Goal: Task Accomplishment & Management: Manage account settings

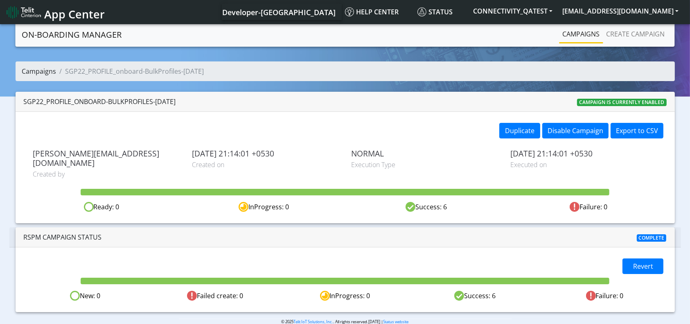
click at [44, 72] on link "Campaigns" at bounding box center [39, 71] width 34 height 9
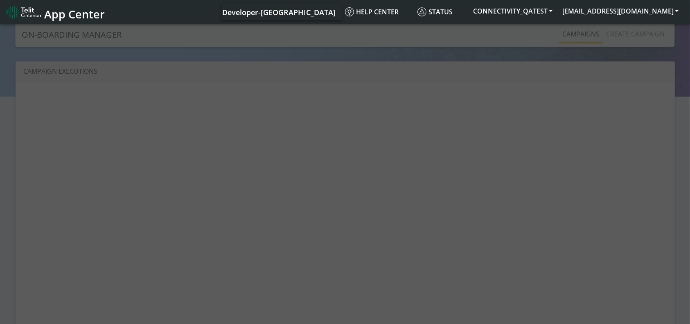
click at [646, 30] on div at bounding box center [345, 175] width 690 height 304
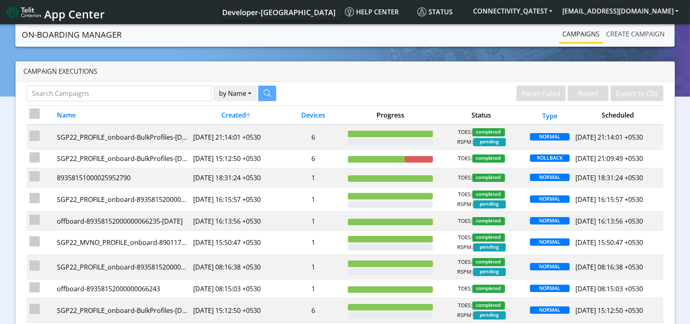
click at [641, 36] on link "Create campaign" at bounding box center [635, 34] width 65 height 16
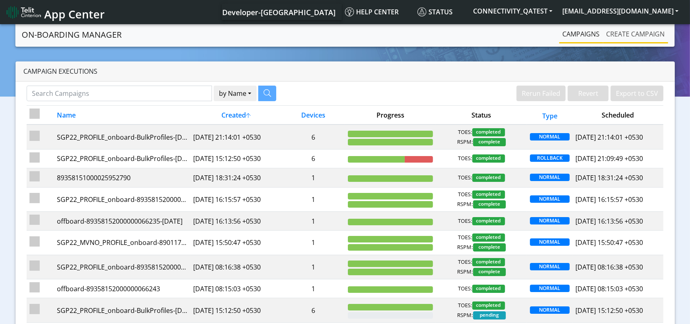
click at [642, 36] on link "Create campaign" at bounding box center [635, 34] width 65 height 16
click at [643, 36] on link "Create campaign" at bounding box center [635, 34] width 65 height 16
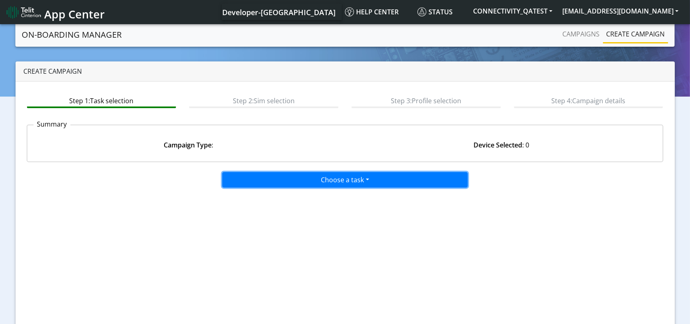
click at [372, 180] on button "Choose a task" at bounding box center [345, 180] width 246 height 16
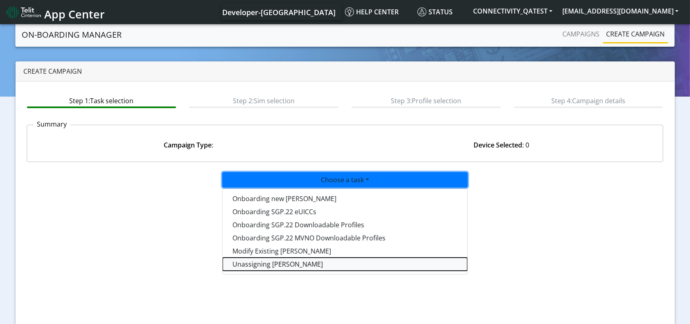
click at [267, 266] on taskunassign-dropdown "Unassigning SIMs" at bounding box center [345, 263] width 245 height 13
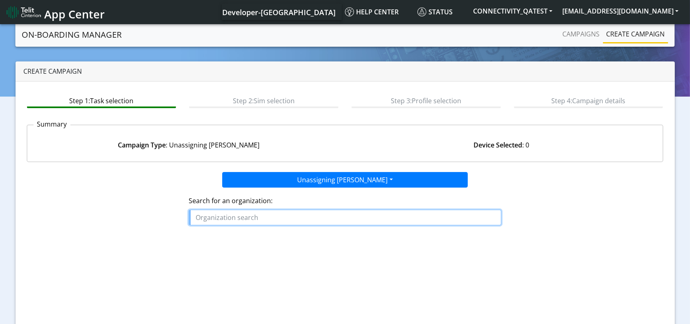
click at [267, 217] on input "text" at bounding box center [345, 218] width 312 height 16
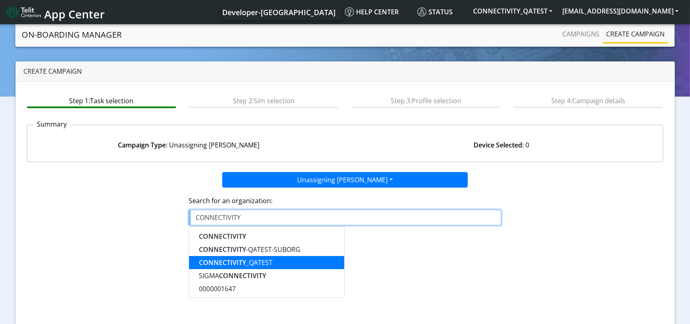
click at [264, 258] on ngb-highlight "CONNECTIVITY _QATEST" at bounding box center [236, 262] width 74 height 9
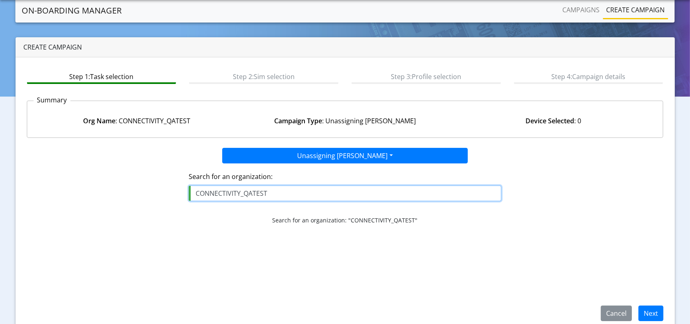
scroll to position [35, 0]
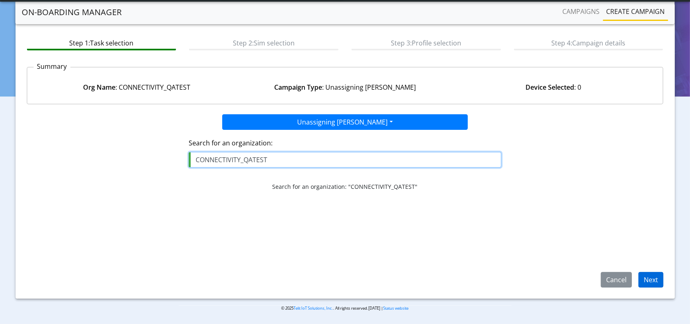
type input "CONNECTIVITY_QATEST"
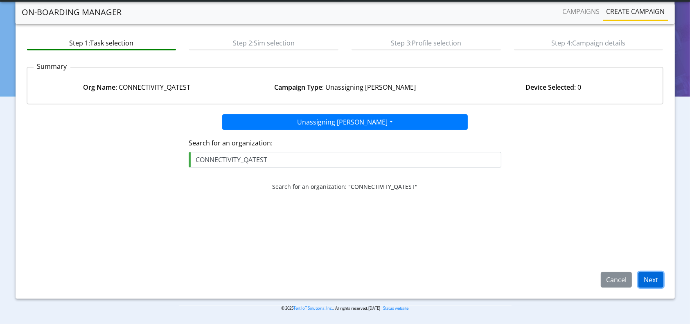
click at [659, 277] on button "Next" at bounding box center [651, 280] width 25 height 16
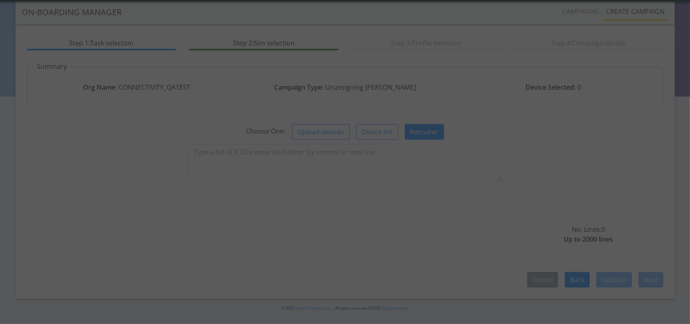
click at [356, 156] on div at bounding box center [344, 161] width 39 height 39
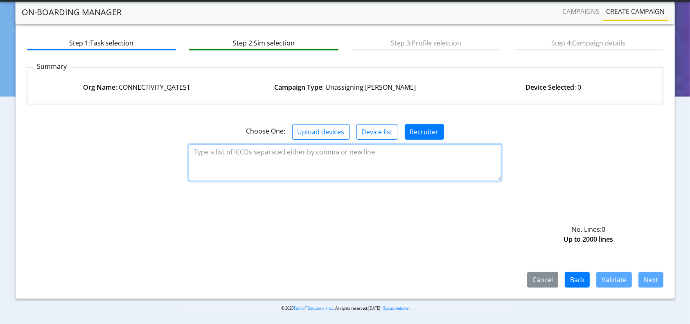
click at [355, 165] on textarea at bounding box center [345, 162] width 312 height 37
paste textarea "89358152000000066235,89358152000000066243,89358152000000066706,8935815200000006…"
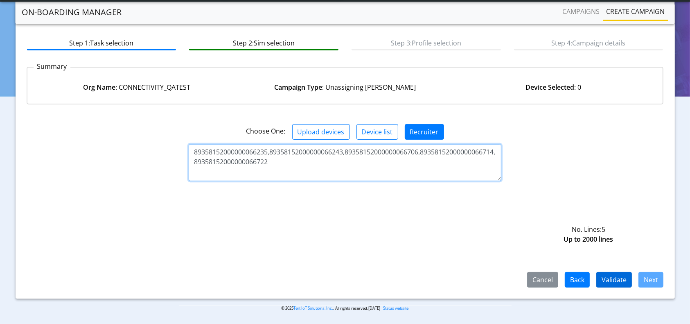
type textarea "89358152000000066235,89358152000000066243,89358152000000066706,8935815200000006…"
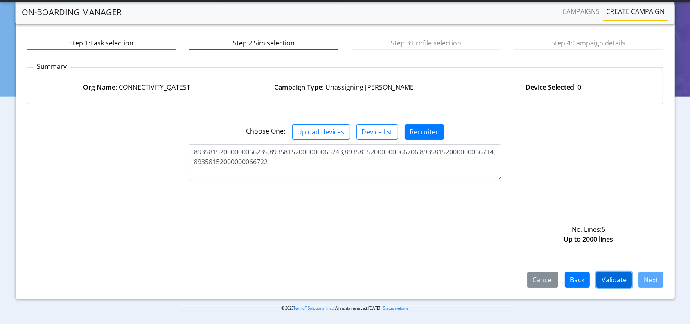
click at [618, 278] on button "Validate" at bounding box center [614, 280] width 36 height 16
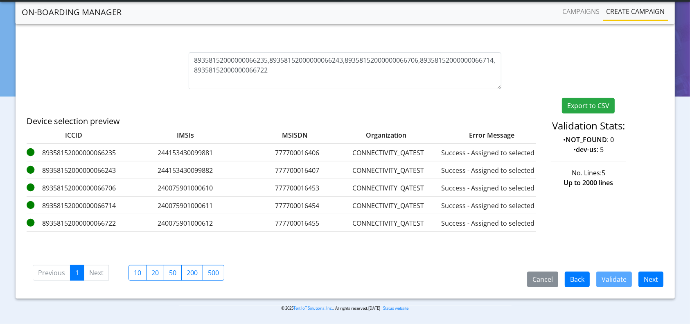
scroll to position [160, 0]
click at [661, 280] on button "Next" at bounding box center [651, 279] width 25 height 16
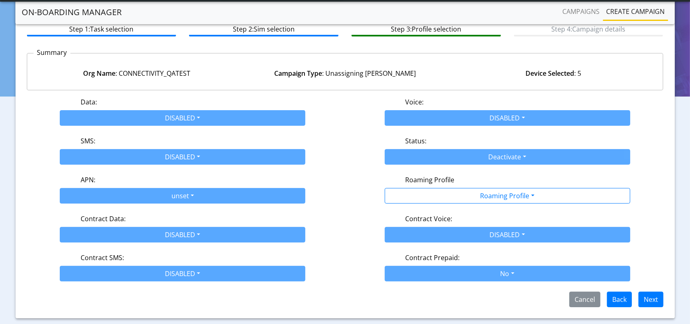
scroll to position [68, 0]
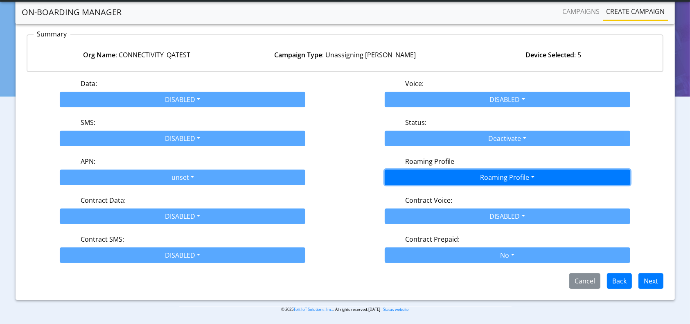
click at [463, 175] on button "Roaming Profile" at bounding box center [508, 177] width 246 height 16
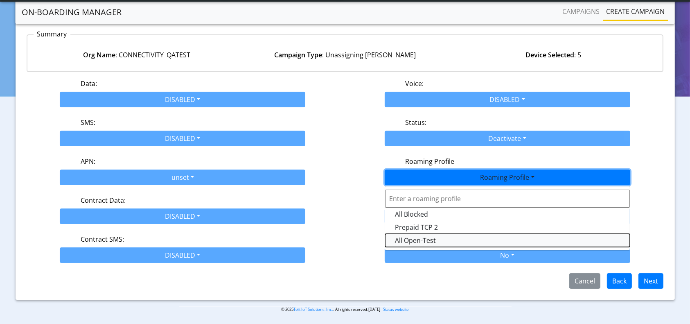
click at [432, 234] on Profile-dropdown "All Open-Test" at bounding box center [507, 240] width 245 height 13
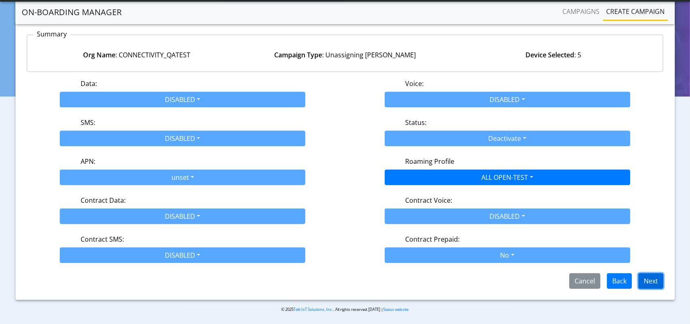
click at [651, 277] on button "Next" at bounding box center [651, 281] width 25 height 16
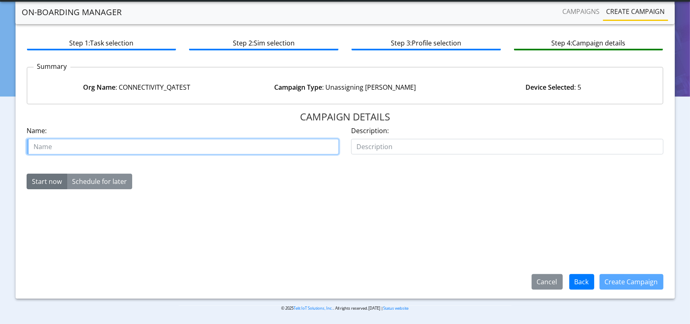
click at [187, 146] on input "text" at bounding box center [183, 147] width 312 height 16
type input "UnassignSims"
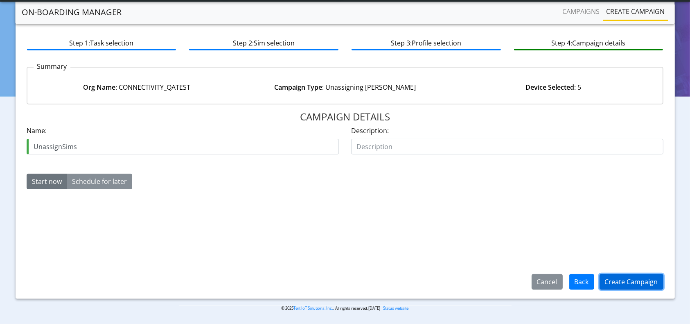
click at [622, 278] on button "Create Campaign" at bounding box center [632, 282] width 64 height 16
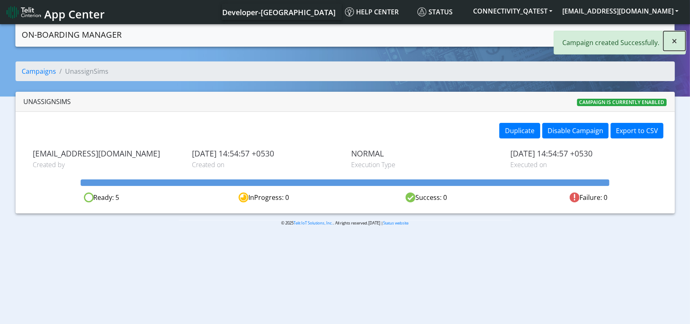
click at [677, 41] on span "×" at bounding box center [675, 41] width 6 height 14
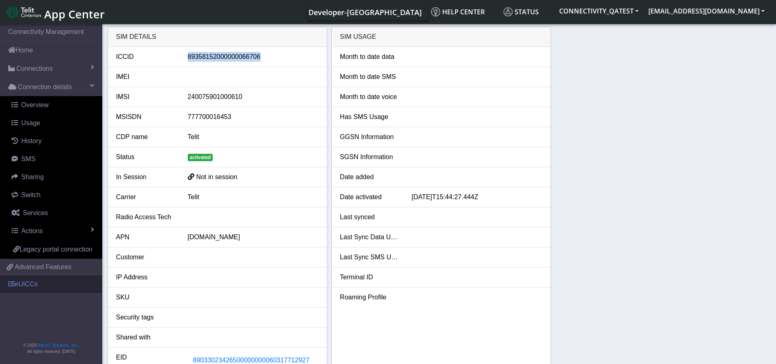
click at [38, 282] on link "eUICCs" at bounding box center [51, 284] width 102 height 18
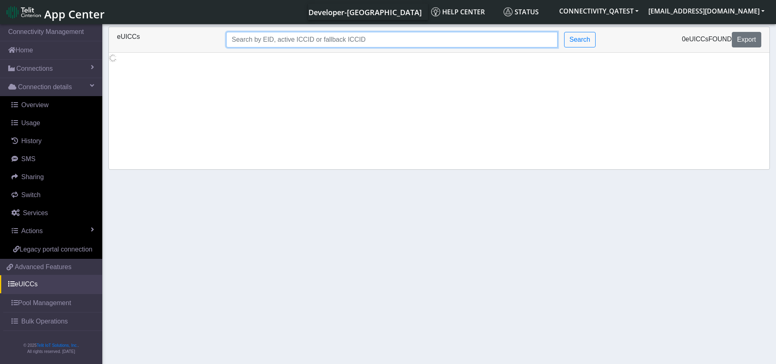
click at [305, 34] on input "Search..." at bounding box center [392, 40] width 332 height 16
paste input "89033023426500000000060317712733"
type input "89033023426500000000060317712733"
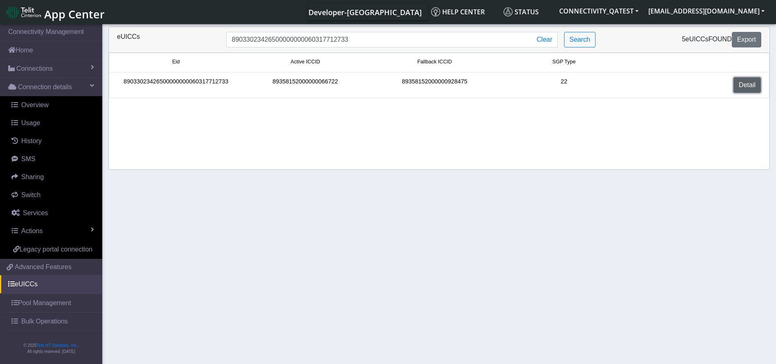
click at [760, 82] on link "Detail" at bounding box center [747, 85] width 27 height 16
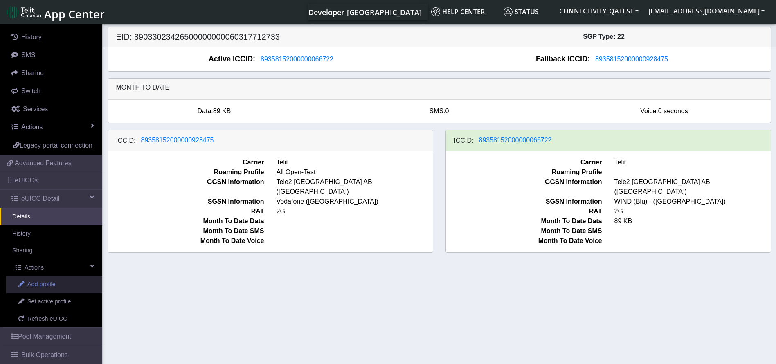
scroll to position [123, 0]
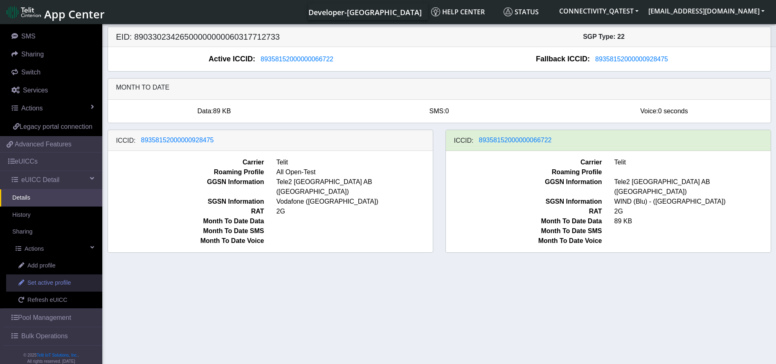
click at [59, 288] on span "Set active profile" at bounding box center [48, 283] width 43 height 9
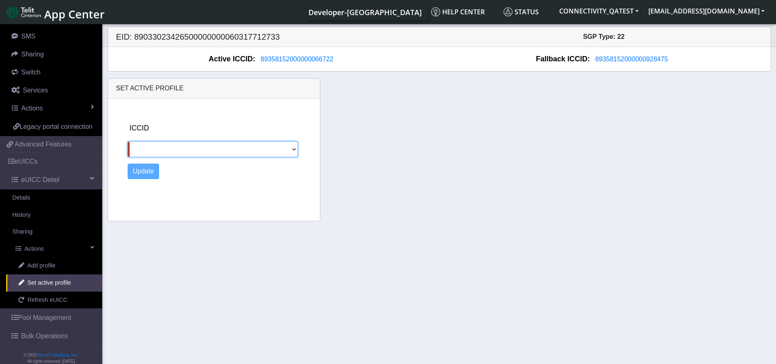
click at [221, 147] on select "89358152000000928475" at bounding box center [213, 150] width 170 height 16
select select "89358152000000928475"
click at [128, 142] on select "89358152000000928475" at bounding box center [213, 150] width 170 height 16
click at [146, 174] on button "Update" at bounding box center [144, 172] width 32 height 16
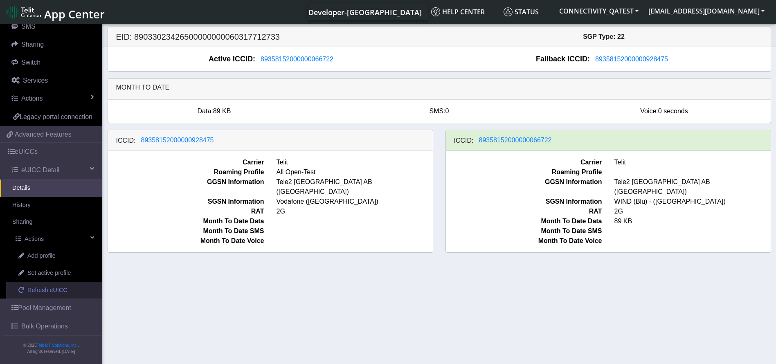
scroll to position [142, 0]
click at [45, 148] on link "eUICCs" at bounding box center [51, 152] width 102 height 18
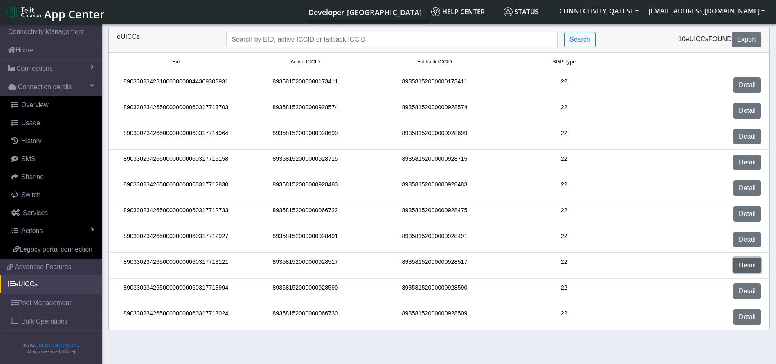
click at [752, 265] on link "Detail" at bounding box center [747, 266] width 27 height 16
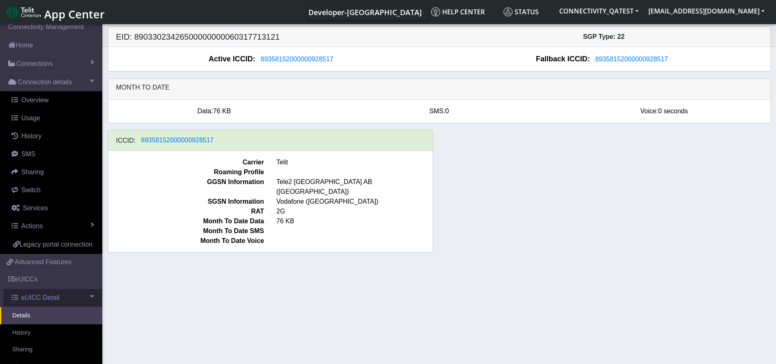
scroll to position [142, 0]
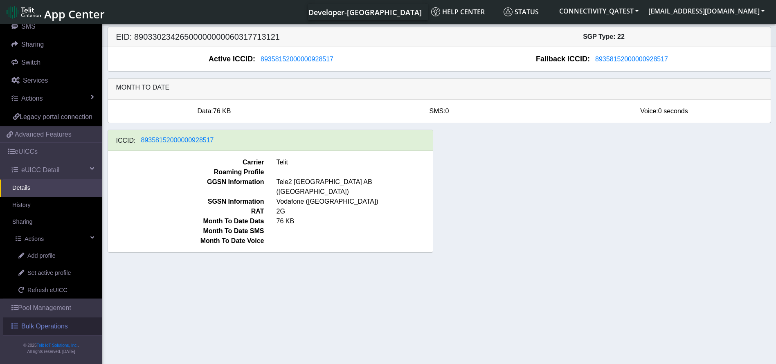
click at [44, 328] on span "Bulk Operations" at bounding box center [44, 327] width 47 height 10
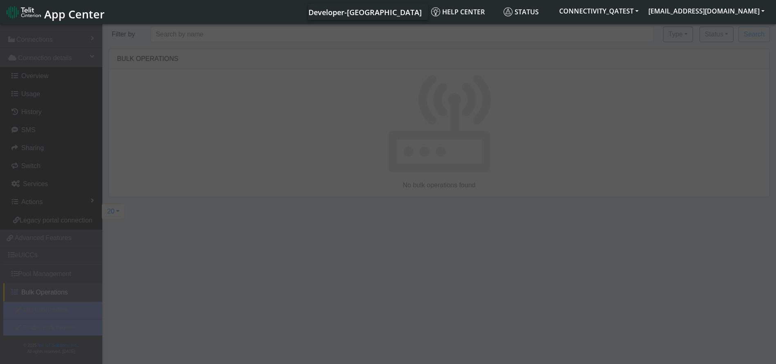
scroll to position [39, 0]
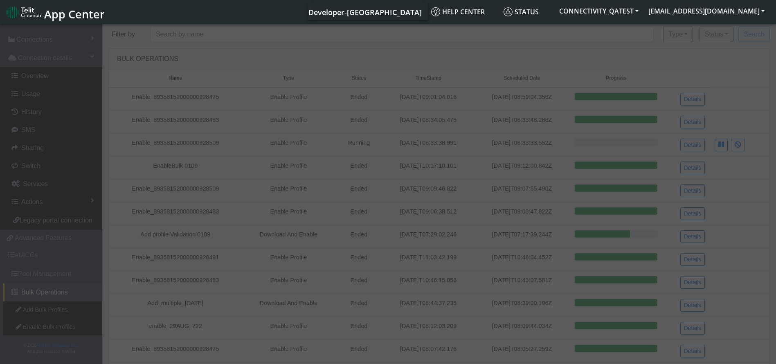
click at [50, 311] on link "Add Bulk Profiles" at bounding box center [52, 310] width 99 height 17
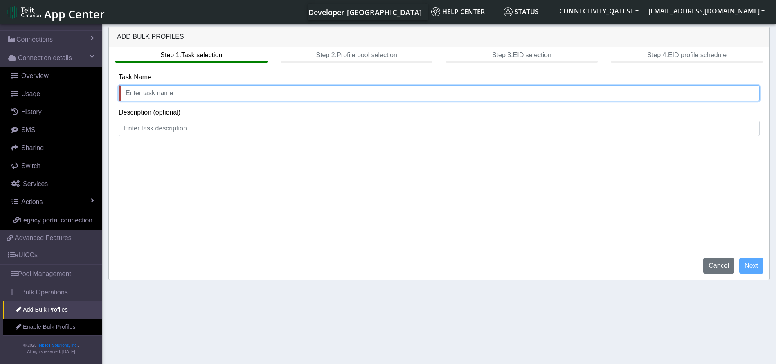
click at [190, 99] on input "text" at bounding box center [439, 94] width 641 height 16
type input "Addprofile-orgadmin0209"
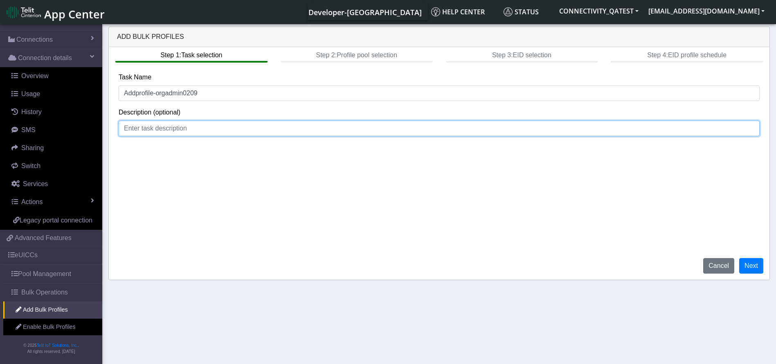
click at [170, 129] on input at bounding box center [439, 129] width 641 height 16
type input "org admin user login"
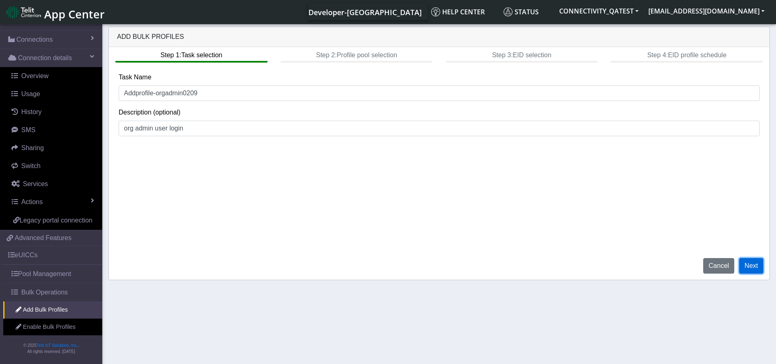
click at [755, 266] on button "Next" at bounding box center [752, 266] width 24 height 16
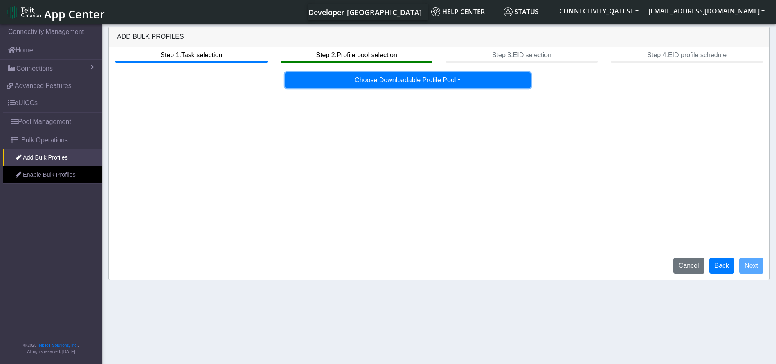
click at [404, 82] on button "Choose Downloadable Profile Pool" at bounding box center [408, 80] width 246 height 16
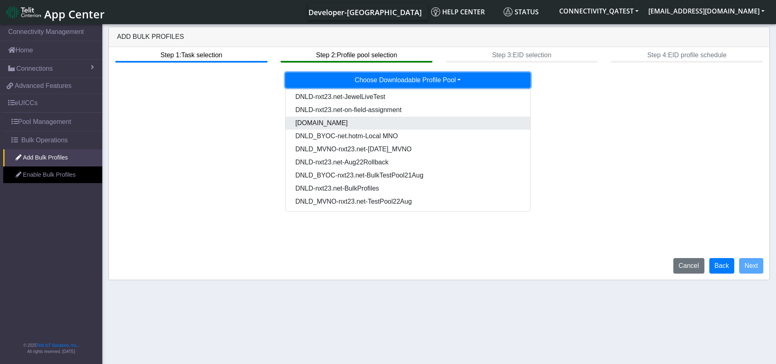
scroll to position [42, 0]
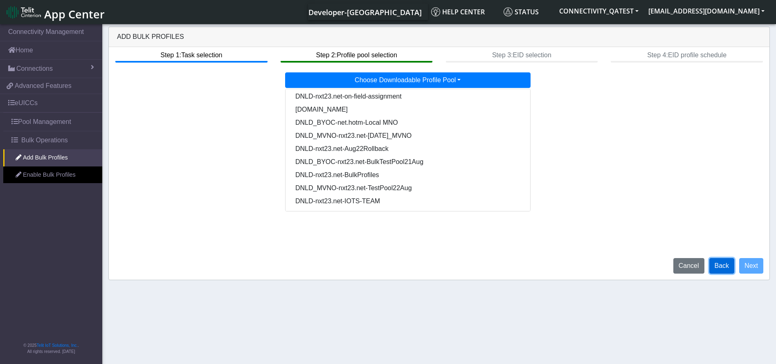
click at [718, 267] on button "Back" at bounding box center [722, 266] width 25 height 16
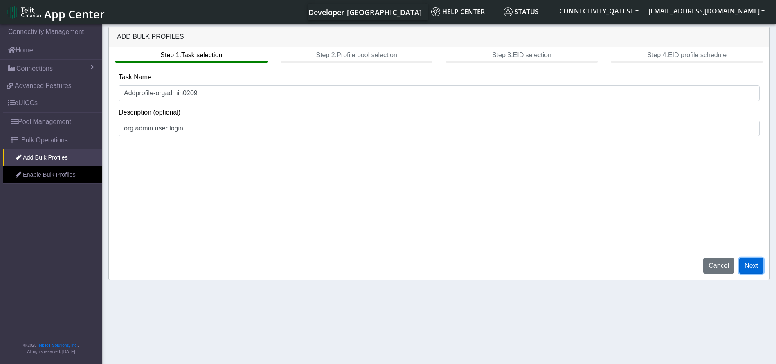
click at [760, 266] on button "Next" at bounding box center [752, 266] width 24 height 16
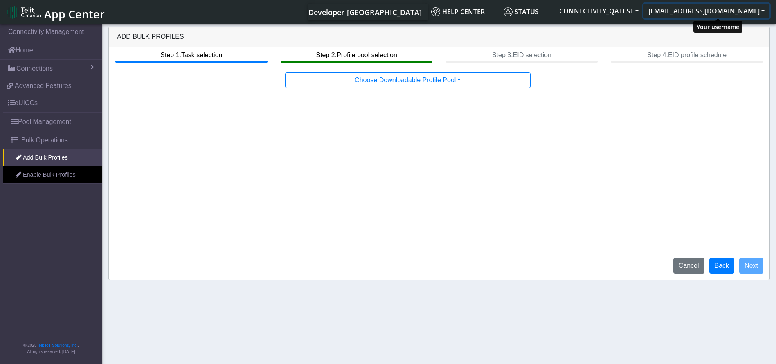
click at [716, 15] on button "qaorgadminuser@telit.com" at bounding box center [707, 11] width 126 height 15
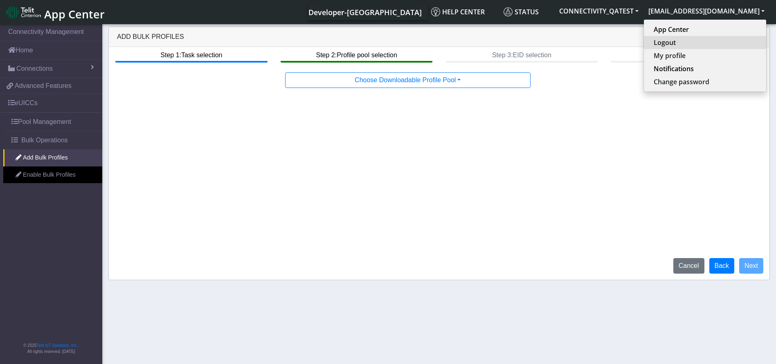
click at [696, 40] on button "Logout" at bounding box center [705, 42] width 122 height 13
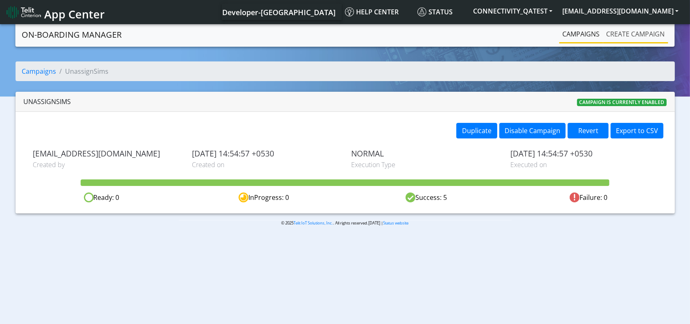
click at [634, 34] on link "Create campaign" at bounding box center [635, 34] width 65 height 16
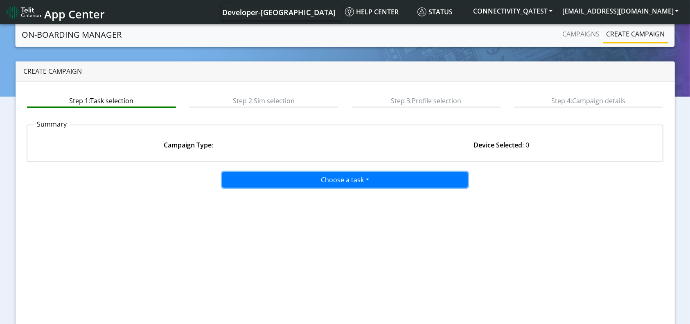
click at [332, 182] on button "Choose a task" at bounding box center [345, 180] width 246 height 16
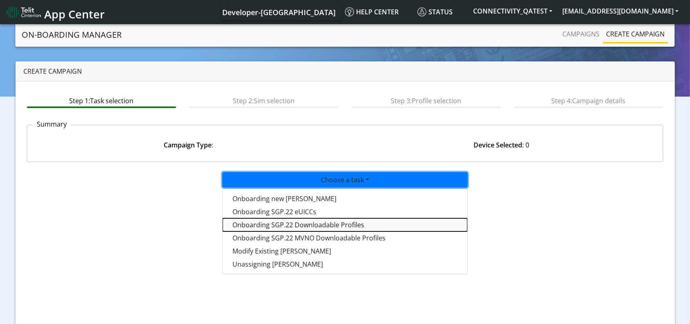
click at [323, 225] on tasksgp22profile-dropdown "Onboarding SGP.22 Downloadable Profiles" at bounding box center [345, 224] width 245 height 13
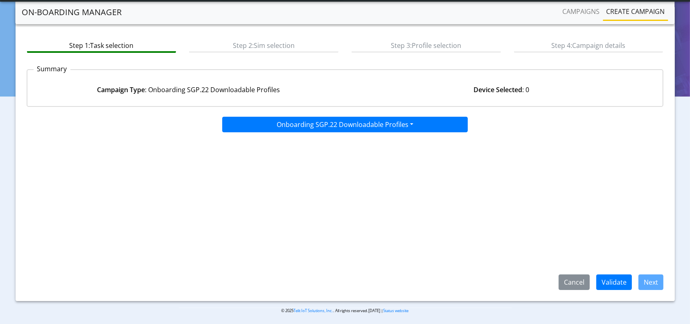
scroll to position [35, 0]
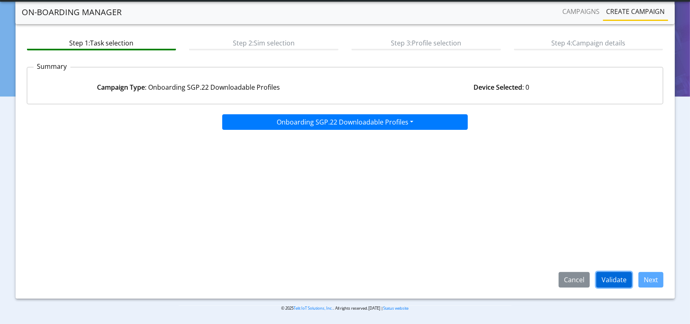
click at [612, 281] on button "Validate" at bounding box center [614, 280] width 36 height 16
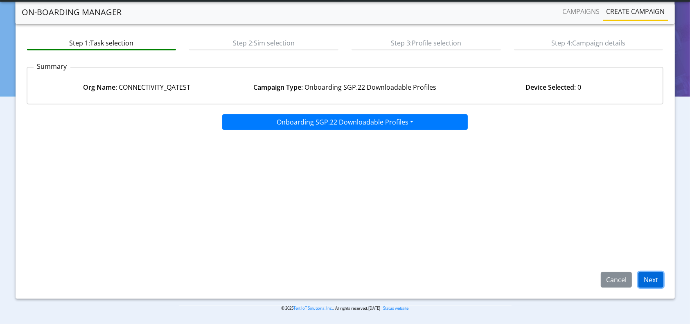
click at [656, 280] on button "Next" at bounding box center [651, 280] width 25 height 16
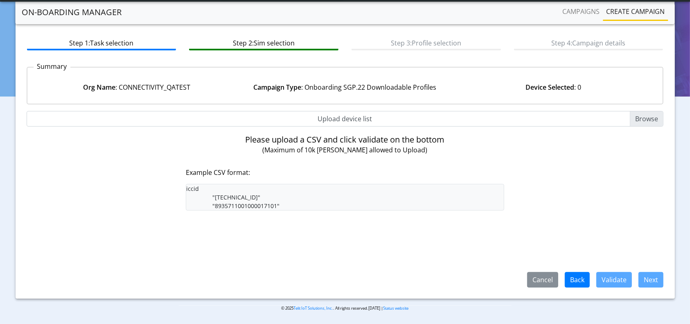
click at [365, 117] on input "Upload device list" at bounding box center [345, 119] width 637 height 16
click at [324, 119] on input "Upload device list" at bounding box center [345, 119] width 637 height 16
click at [339, 121] on input "Upload device list" at bounding box center [345, 119] width 637 height 16
type input "C:\fakepath\Dev_LiveSim_5Sims.csv"
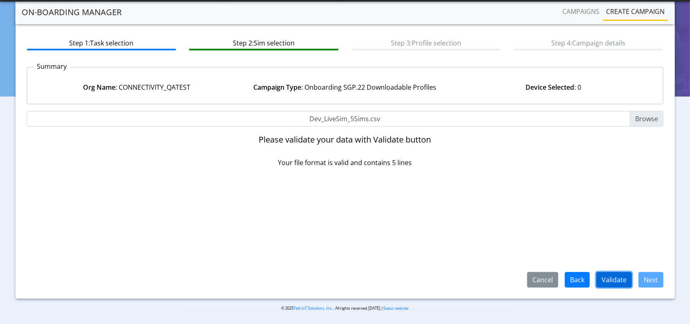
click at [607, 277] on button "Validate" at bounding box center [614, 280] width 36 height 16
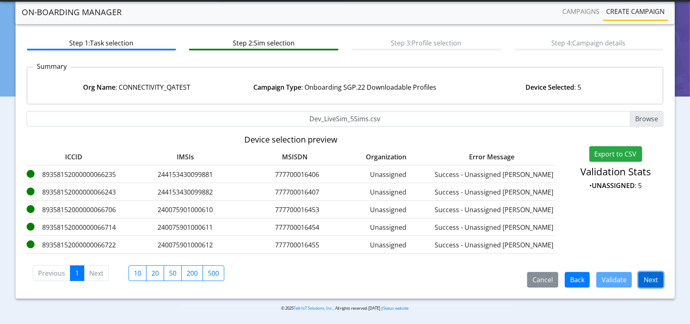
click at [648, 278] on button "Next" at bounding box center [651, 280] width 25 height 16
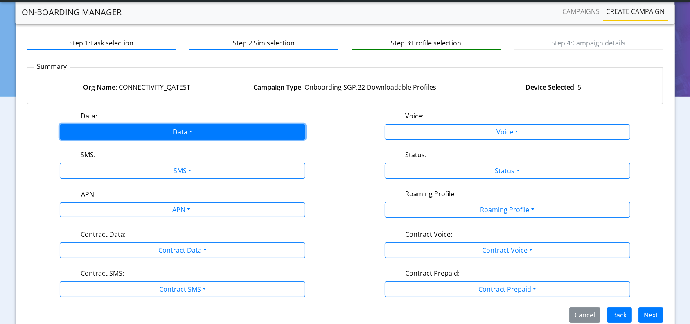
click at [208, 126] on button "Data" at bounding box center [183, 132] width 246 height 16
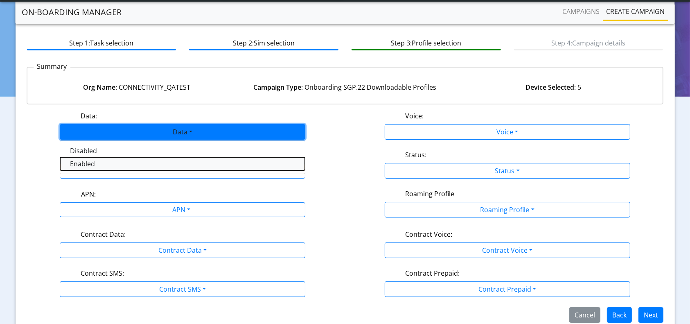
click at [93, 159] on button "Enabled" at bounding box center [182, 163] width 245 height 13
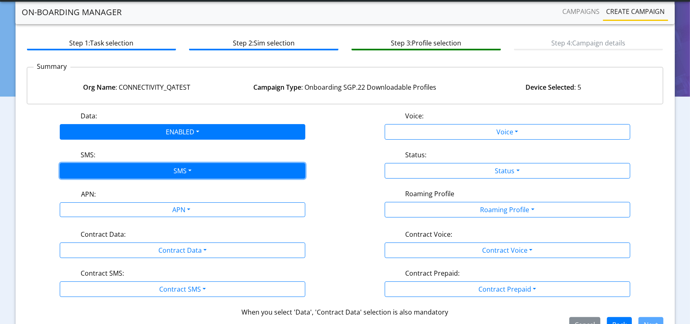
click at [131, 169] on button "SMS" at bounding box center [183, 171] width 246 height 16
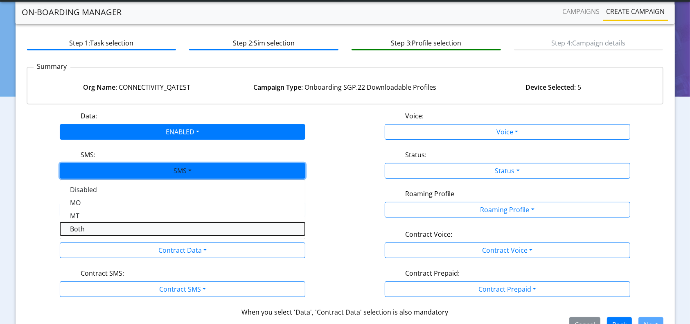
click at [83, 226] on button "Both" at bounding box center [182, 228] width 245 height 13
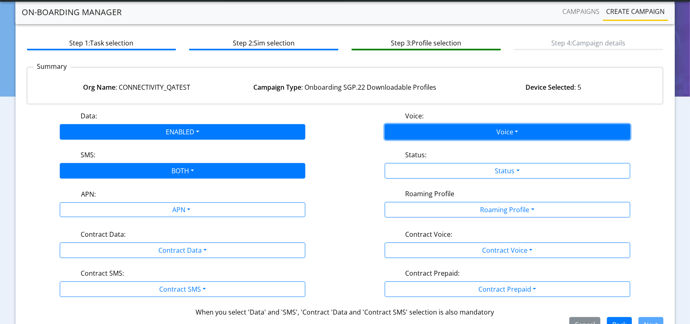
click at [458, 130] on button "Voice" at bounding box center [508, 132] width 246 height 16
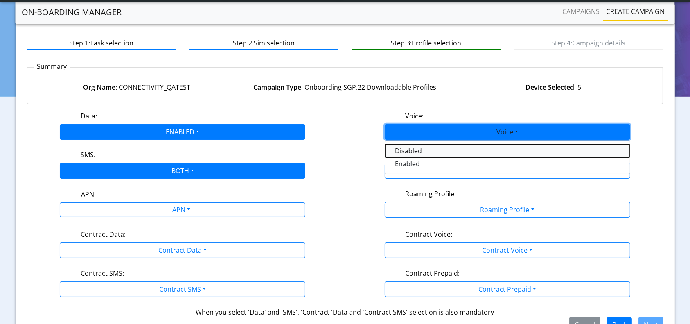
click at [424, 146] on button "Disabled" at bounding box center [507, 150] width 245 height 13
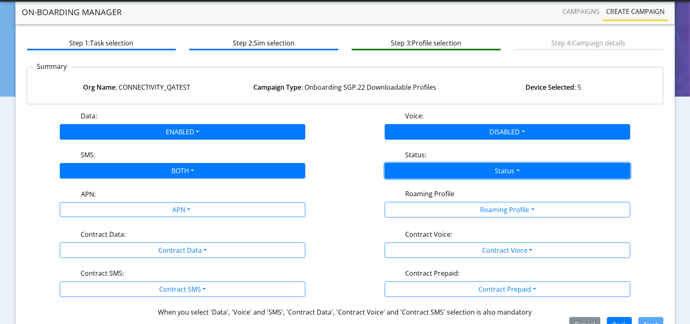
click at [431, 169] on button "Status" at bounding box center [508, 171] width 246 height 16
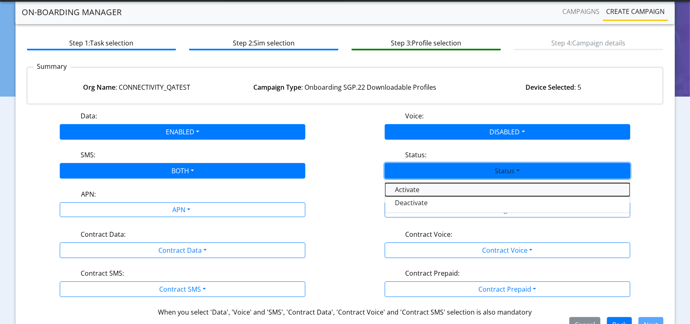
click at [411, 190] on button "Activate" at bounding box center [507, 189] width 245 height 13
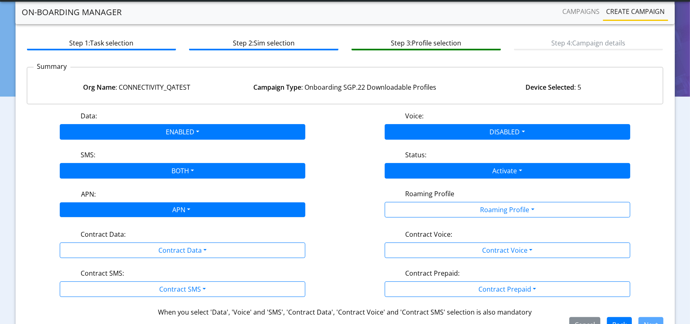
click at [228, 206] on div "APN" at bounding box center [181, 211] width 260 height 16
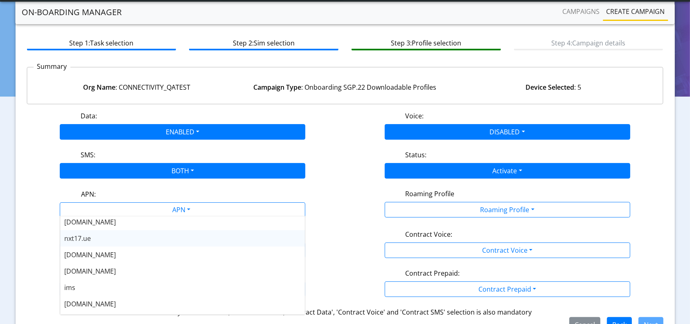
scroll to position [65, 0]
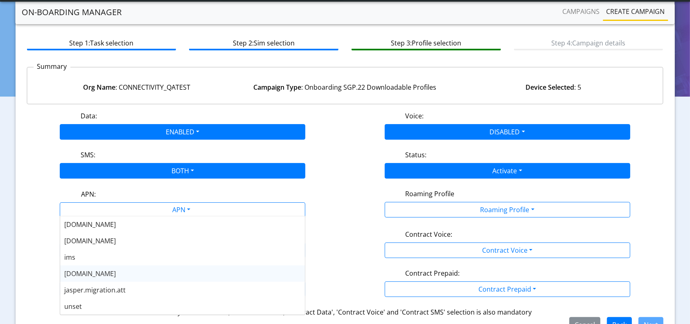
click at [106, 277] on div "nxt23.net" at bounding box center [182, 273] width 245 height 16
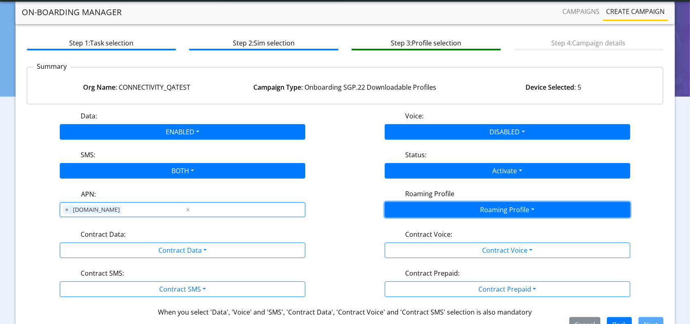
click at [458, 208] on button "Roaming Profile" at bounding box center [508, 210] width 246 height 16
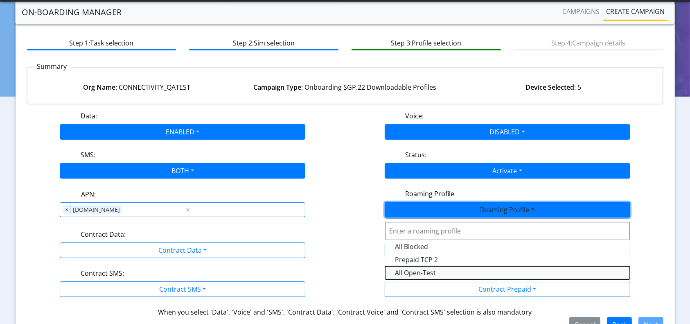
click at [408, 273] on Profile-dropdown "All Open-Test" at bounding box center [507, 272] width 245 height 13
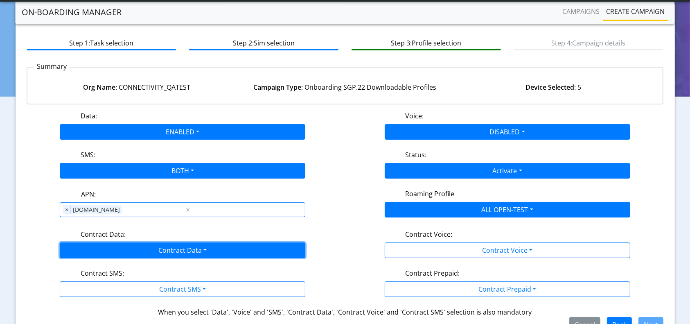
click at [216, 246] on button "Contract Data" at bounding box center [183, 250] width 246 height 16
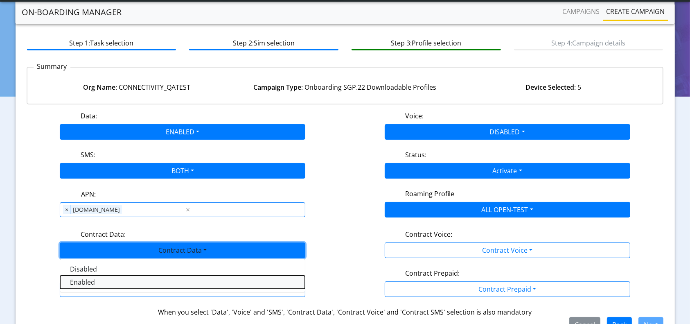
click at [79, 280] on Dataenabled-dropdown "Enabled" at bounding box center [182, 281] width 245 height 13
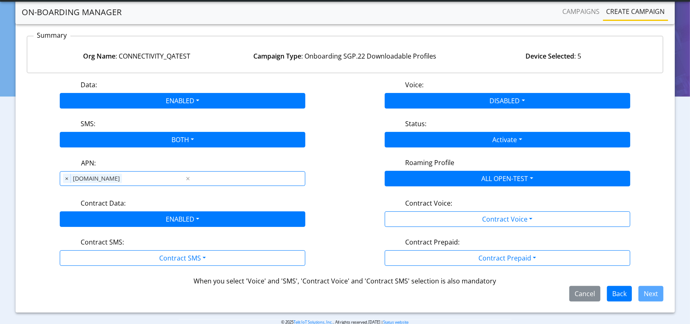
scroll to position [79, 0]
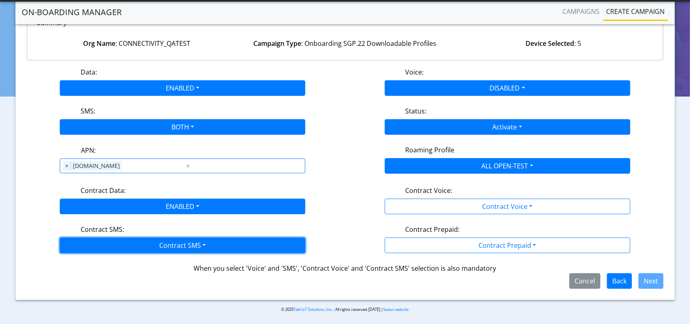
click at [174, 246] on button "Contract SMS" at bounding box center [183, 245] width 246 height 16
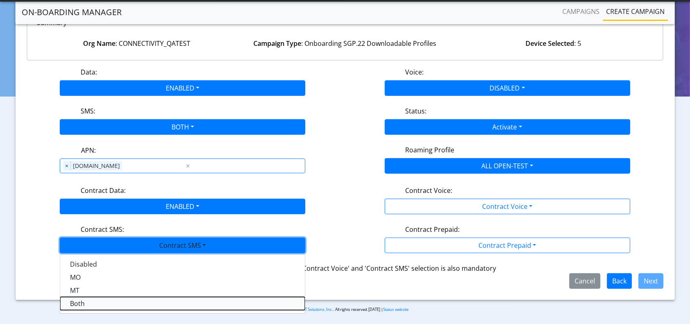
click at [83, 301] on SMSboth-dropdown "Both" at bounding box center [182, 303] width 245 height 13
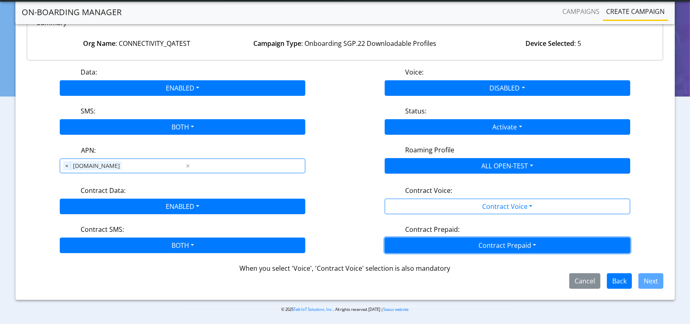
click at [465, 247] on button "Contract Prepaid" at bounding box center [508, 245] width 246 height 16
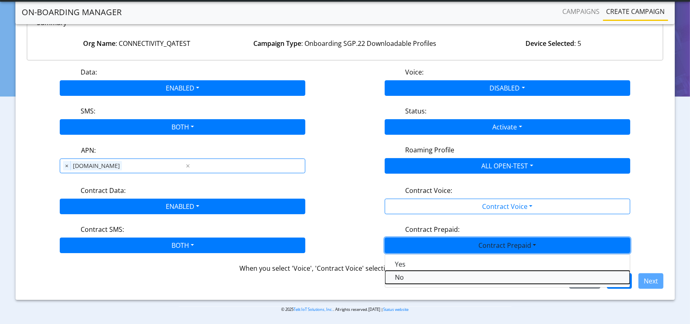
click at [398, 276] on Prepaidnotprepaid-dropdown "No" at bounding box center [507, 277] width 245 height 13
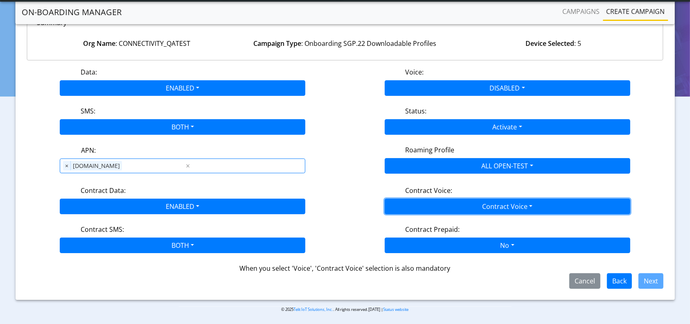
click at [478, 204] on button "Contract Voice" at bounding box center [508, 207] width 246 height 16
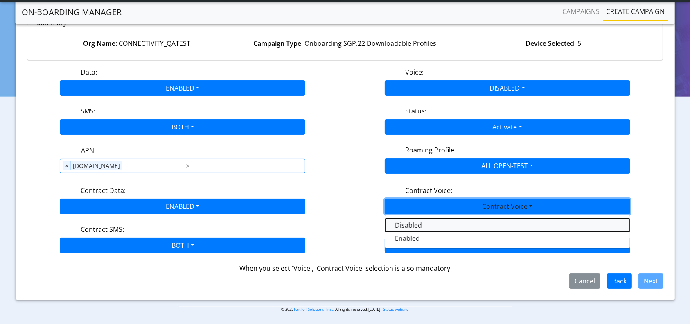
click at [424, 221] on Voicedisabled-dropdown "Disabled" at bounding box center [507, 225] width 245 height 13
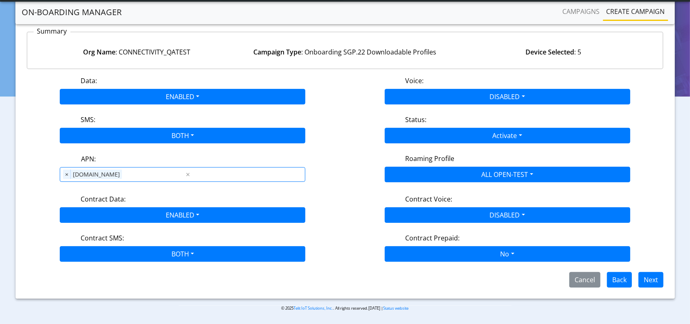
scroll to position [69, 0]
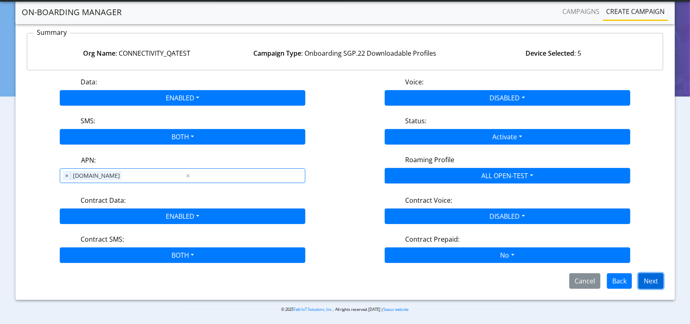
click at [647, 280] on button "Next" at bounding box center [651, 281] width 25 height 16
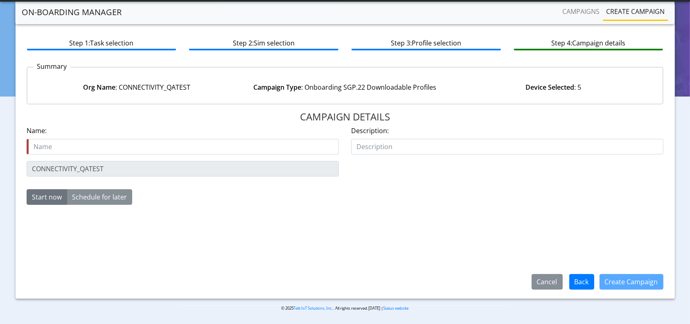
click at [263, 149] on input "text" at bounding box center [183, 147] width 312 height 16
type input "onboardprofiles0209"
click at [642, 287] on button "Create Campaign" at bounding box center [632, 282] width 64 height 16
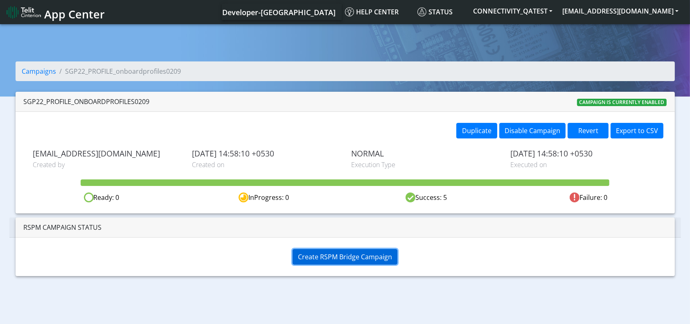
click at [344, 262] on button "Create RSPM Bridge Campaign" at bounding box center [345, 257] width 105 height 16
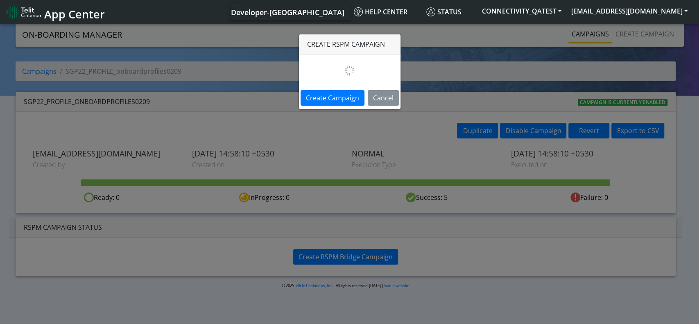
select select
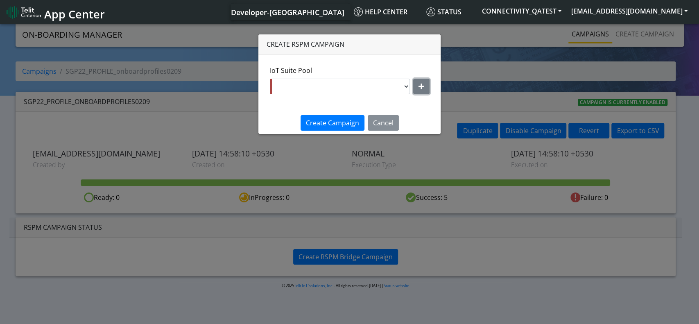
click at [418, 83] on button "button" at bounding box center [421, 87] width 16 height 16
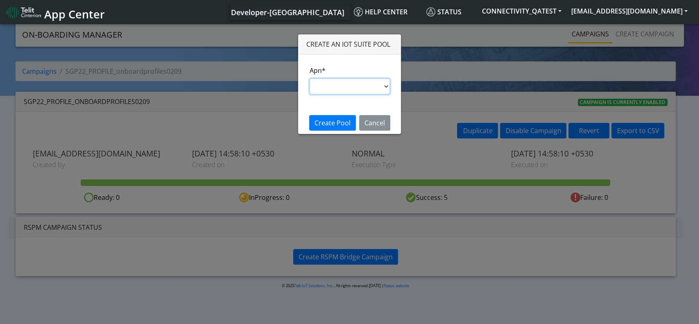
click at [347, 90] on select "s.test nxt20p.net nxtesim1.net nxt17.ue nxt20c.net nxt20.net ims nxt23.net jasp…" at bounding box center [349, 87] width 80 height 16
select select "35756450-83e5-11ef-ac98-001f6f2892bc"
click at [309, 79] on select "s.test nxt20p.net nxtesim1.net nxt17.ue nxt20c.net nxt20.net ims nxt23.net jasp…" at bounding box center [349, 87] width 80 height 16
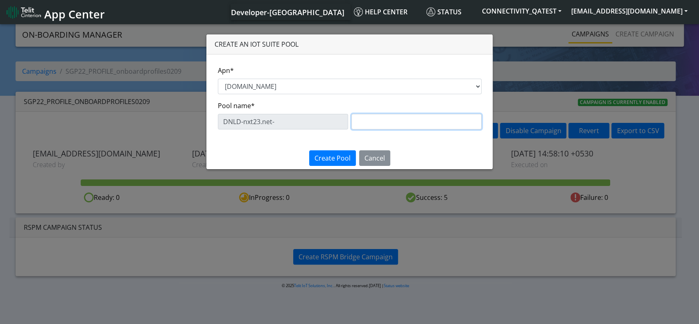
click at [379, 115] on input "text" at bounding box center [416, 122] width 130 height 16
type input "BulkProfiles5Sim"
click at [327, 158] on span "Create Pool" at bounding box center [332, 157] width 36 height 9
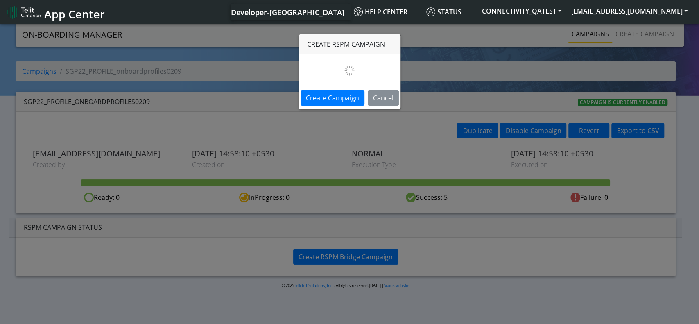
select select "8c8c7d1b-f140-47d7-ba31-50d48655a96a"
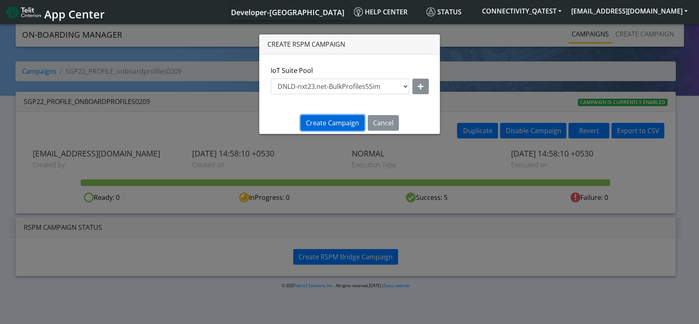
click at [343, 119] on span "Create Campaign" at bounding box center [332, 122] width 53 height 9
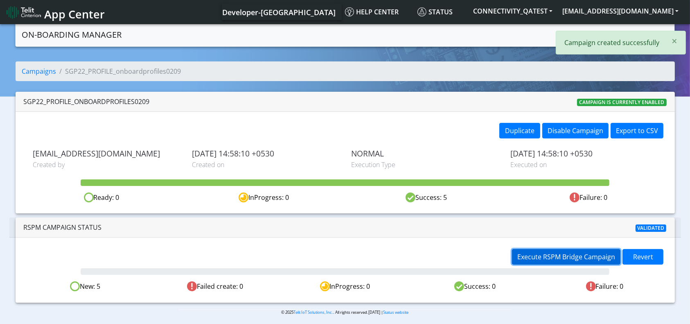
click at [576, 259] on span "Execute RSPM Bridge Campaign" at bounding box center [566, 256] width 98 height 9
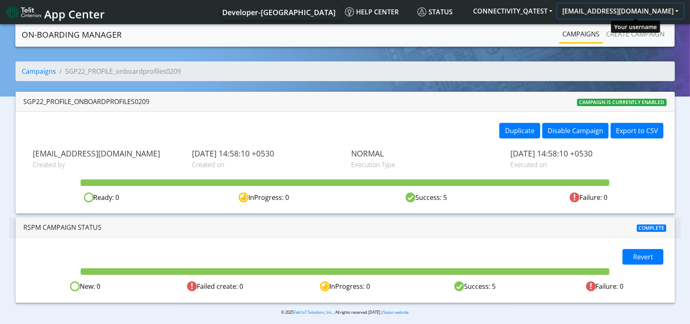
click at [627, 10] on button "rashmi.suresh@telit.com" at bounding box center [621, 11] width 126 height 15
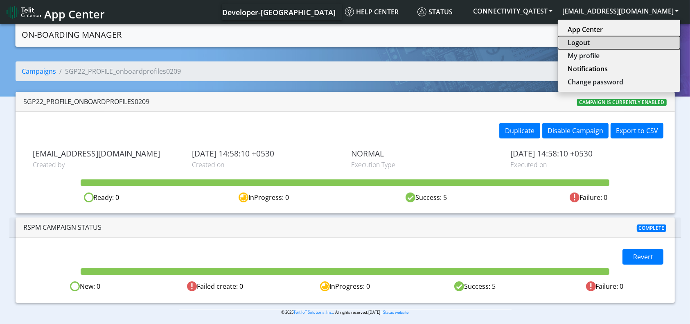
click at [607, 43] on button "Logout" at bounding box center [619, 42] width 122 height 13
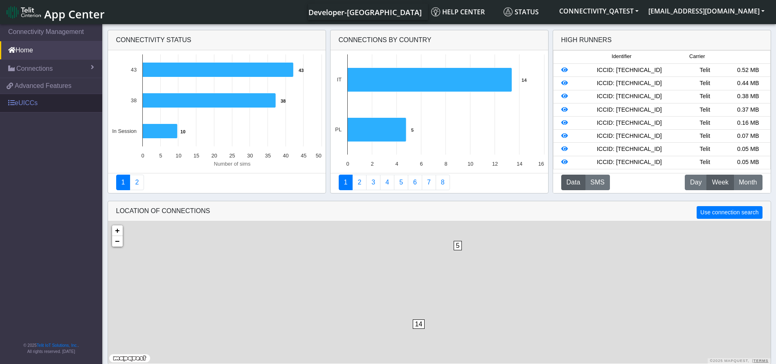
click at [57, 101] on link "eUICCs" at bounding box center [51, 103] width 102 height 18
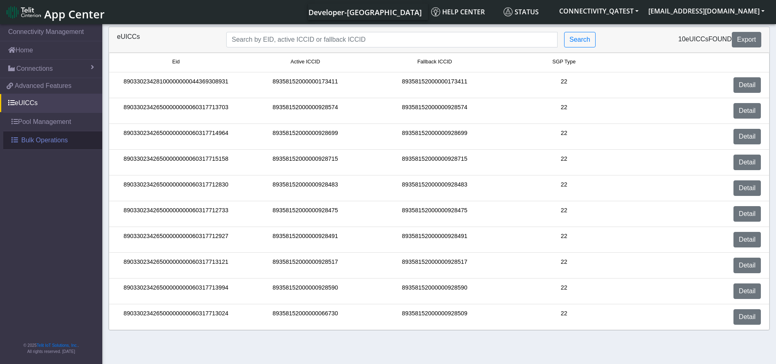
click at [50, 136] on span "Bulk Operations" at bounding box center [44, 140] width 47 height 10
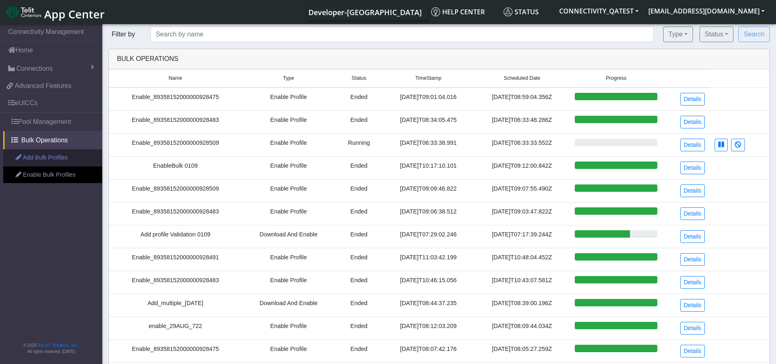
click at [43, 156] on link "Add Bulk Profiles" at bounding box center [52, 157] width 99 height 17
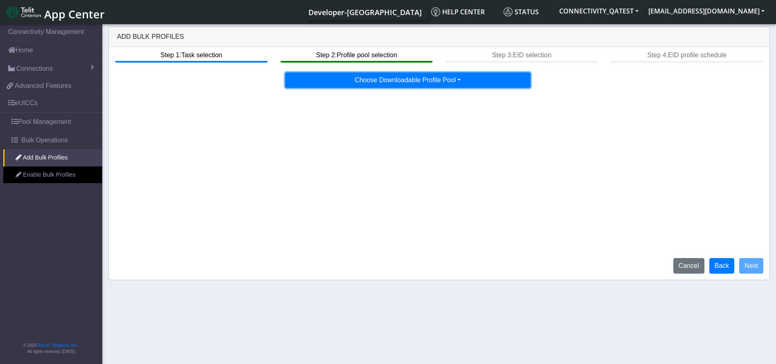
click at [406, 81] on button "Choose Downloadable Profile Pool" at bounding box center [408, 80] width 246 height 16
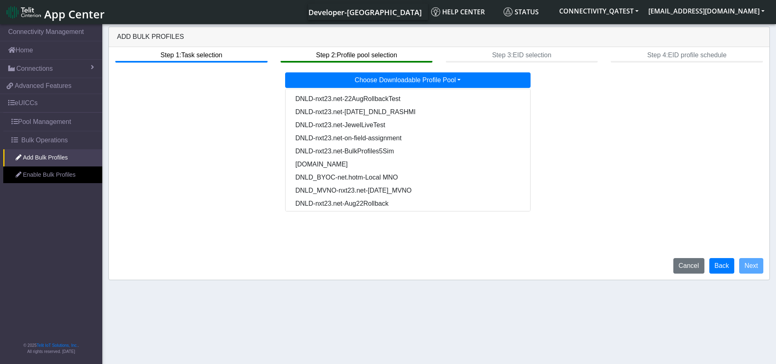
click at [207, 55] on btn "Step 1: Task selection" at bounding box center [191, 55] width 152 height 16
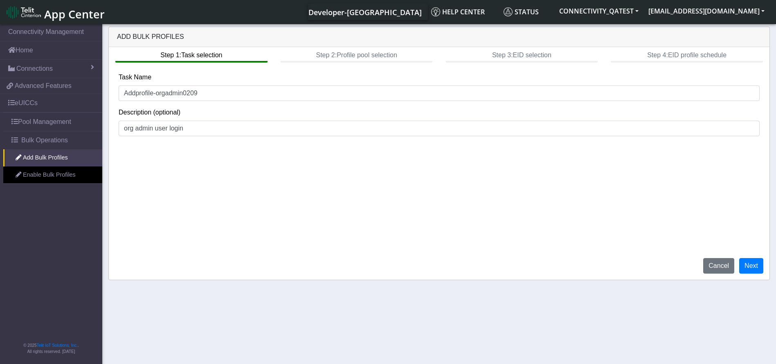
click at [346, 58] on div "Step 1: Task selection Step 2: Profile pool selection Step 3: EID selection Ste…" at bounding box center [439, 55] width 661 height 16
click at [352, 52] on div "Step 1: Task selection Step 2: Profile pool selection Step 3: EID selection Ste…" at bounding box center [439, 55] width 661 height 16
click at [752, 262] on button "Next" at bounding box center [752, 266] width 24 height 16
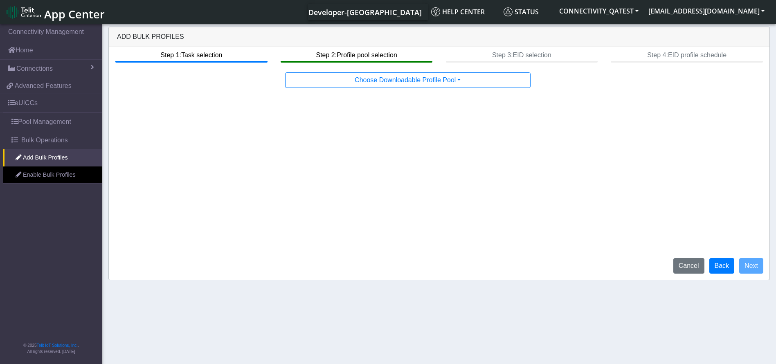
click at [439, 89] on div "Step 1: Task selection Step 2: Profile pool selection Step 3: EID selection Ste…" at bounding box center [439, 163] width 661 height 233
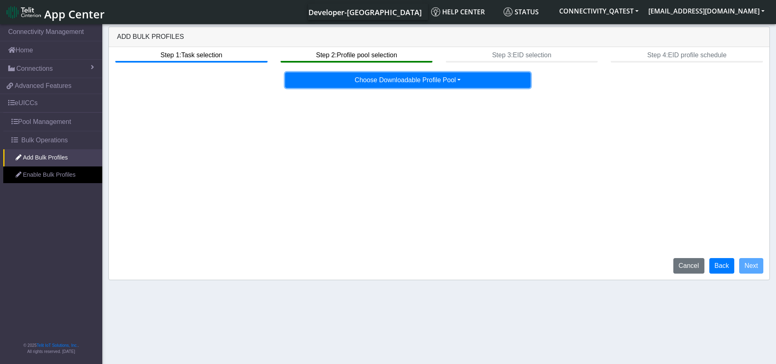
click at [433, 82] on button "Choose Downloadable Profile Pool" at bounding box center [408, 80] width 246 height 16
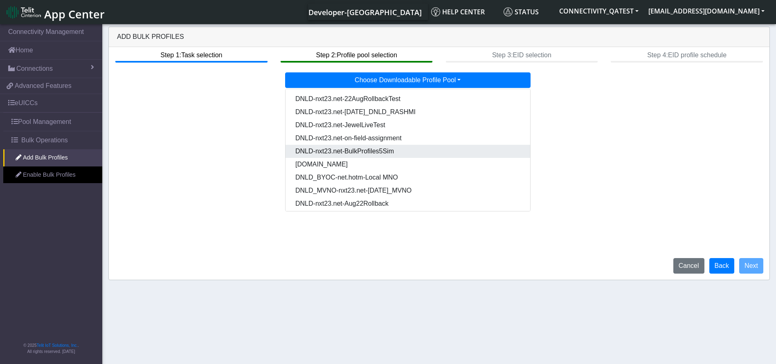
click at [393, 154] on Pool8c8c7d1b-f140-47d7-ba31-50d48655a96a-dropdown "DNLD-nxt23.net-BulkProfiles5Sim" at bounding box center [408, 151] width 245 height 13
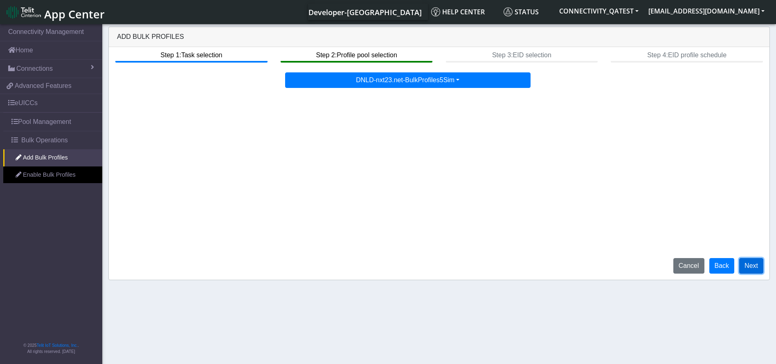
click at [754, 269] on button "Next" at bounding box center [752, 266] width 24 height 16
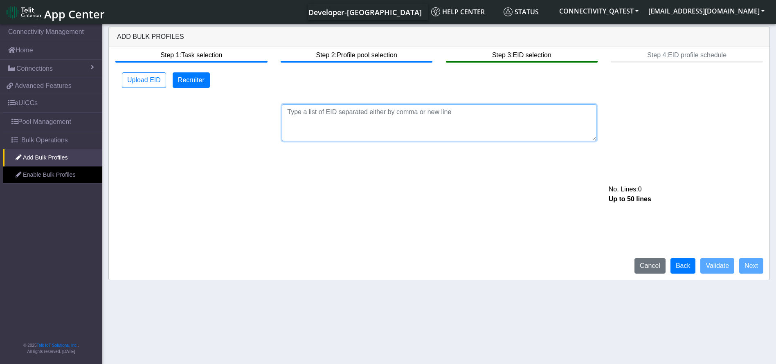
click at [420, 114] on textarea at bounding box center [439, 122] width 315 height 37
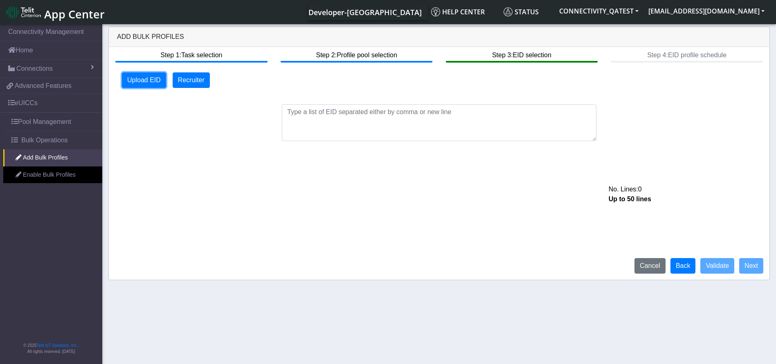
click at [139, 79] on button "Upload EID" at bounding box center [144, 80] width 44 height 16
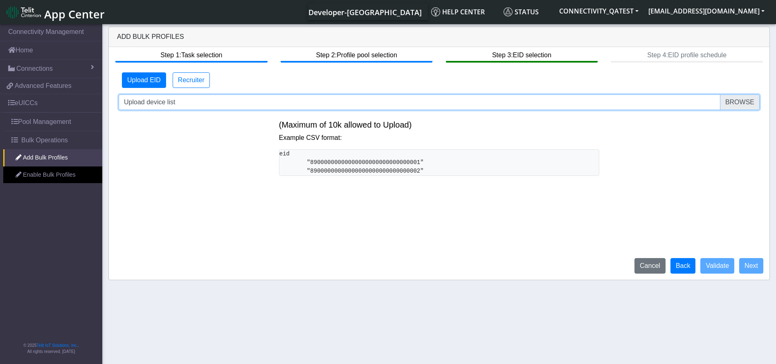
click at [363, 102] on input "Upload device list" at bounding box center [439, 103] width 641 height 16
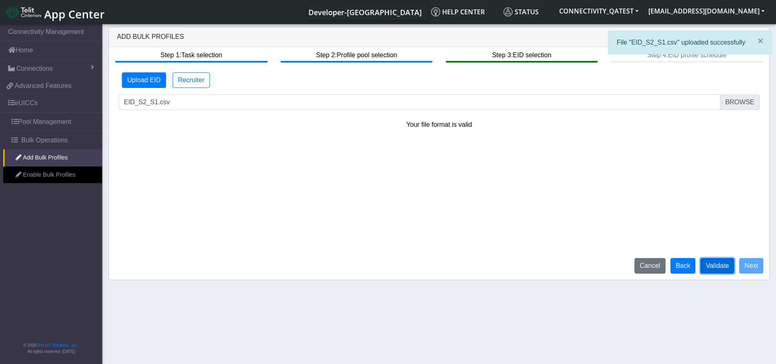
click at [723, 267] on button "Validate" at bounding box center [718, 266] width 34 height 16
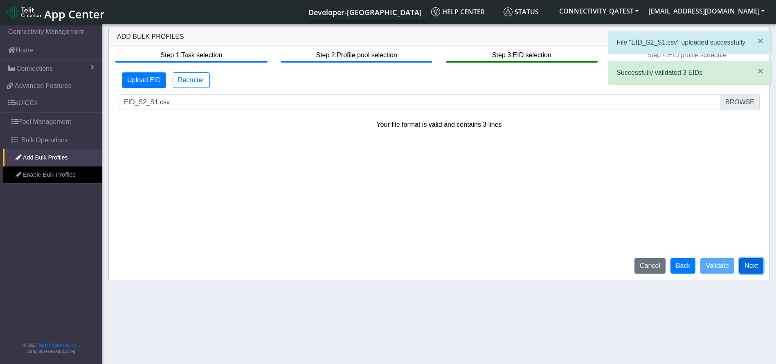
click at [752, 268] on button "Next" at bounding box center [752, 266] width 24 height 16
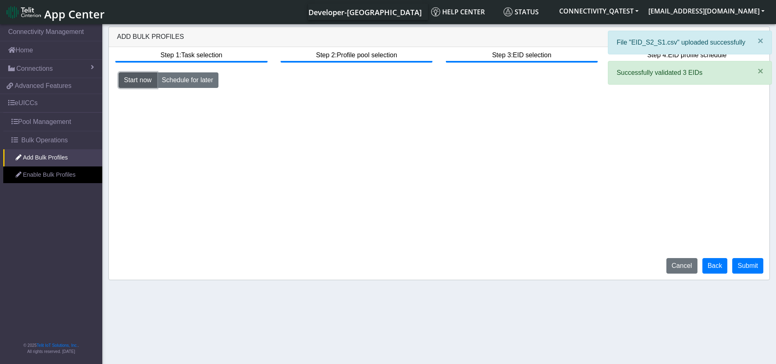
click at [145, 83] on button "Start now" at bounding box center [138, 80] width 38 height 16
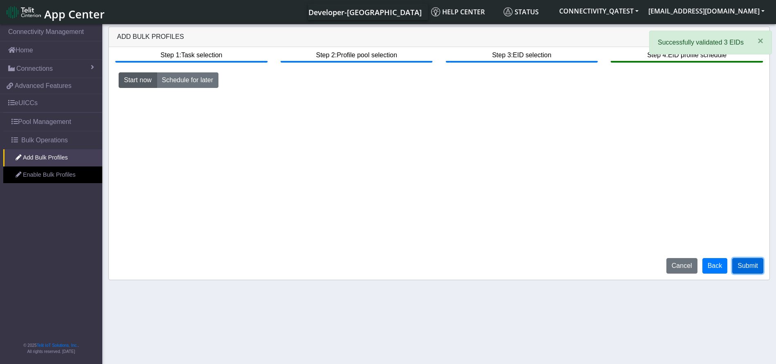
click at [750, 266] on button "Submit" at bounding box center [748, 266] width 31 height 16
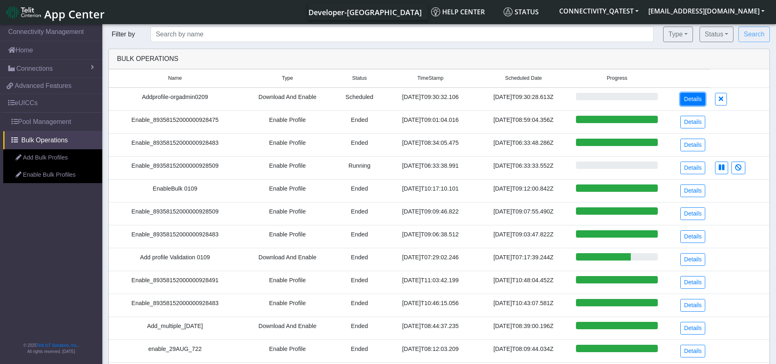
click at [700, 97] on link "Details" at bounding box center [693, 99] width 25 height 13
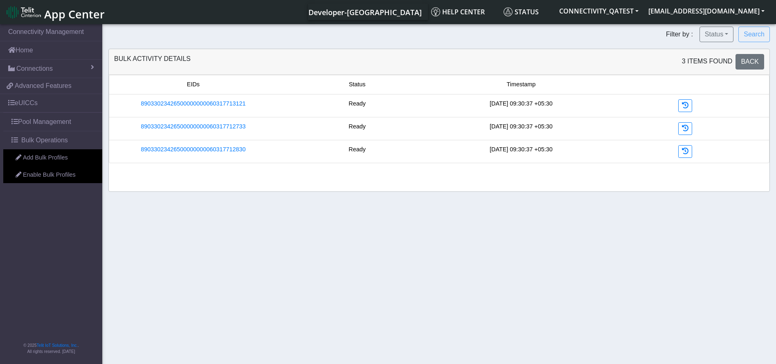
drag, startPoint x: 251, startPoint y: 149, endPoint x: 138, endPoint y: 149, distance: 113.4
click at [138, 149] on div "89033023426500000000060317712830" at bounding box center [193, 151] width 164 height 13
copy link "89033023426500000000060317712830"
click at [230, 149] on link "89033023426500000000060317712830" at bounding box center [193, 149] width 105 height 9
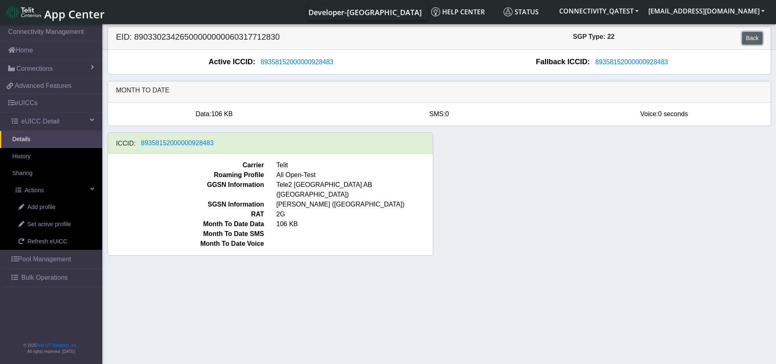
click at [749, 38] on link "Back" at bounding box center [753, 38] width 20 height 13
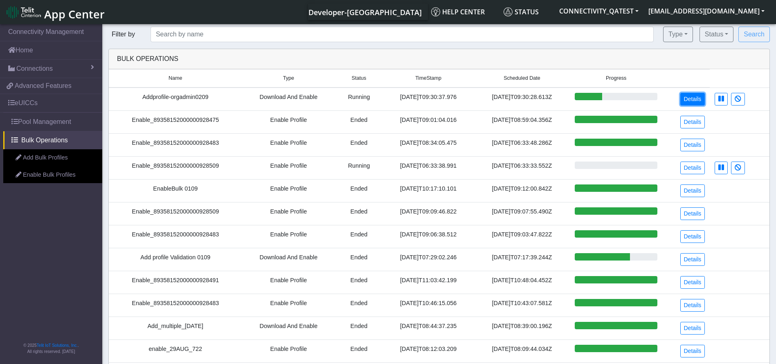
click at [693, 97] on link "Details" at bounding box center [693, 99] width 25 height 13
click at [699, 98] on link "Details" at bounding box center [693, 99] width 25 height 13
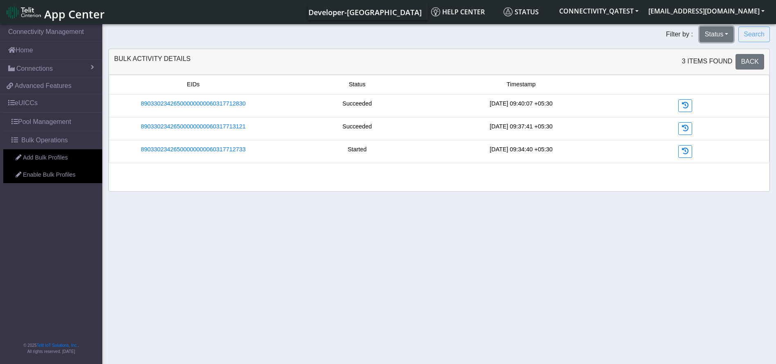
click at [711, 40] on button "Status" at bounding box center [717, 35] width 34 height 16
click at [20, 174] on span at bounding box center [19, 175] width 6 height 6
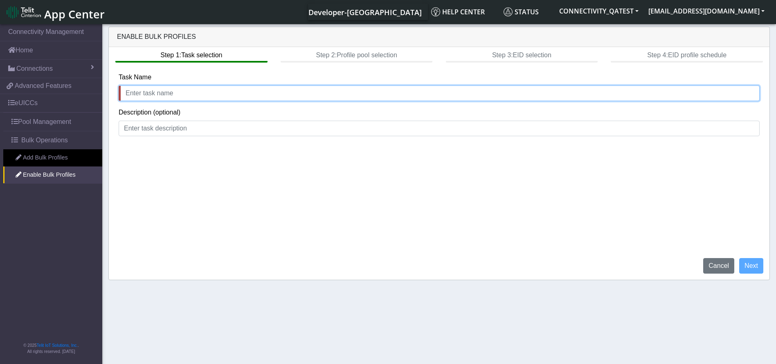
click at [188, 94] on input "text" at bounding box center [439, 94] width 641 height 16
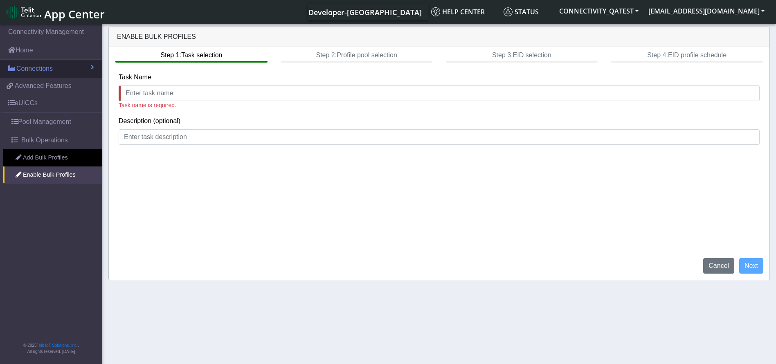
click at [46, 62] on link "Connections" at bounding box center [51, 69] width 102 height 18
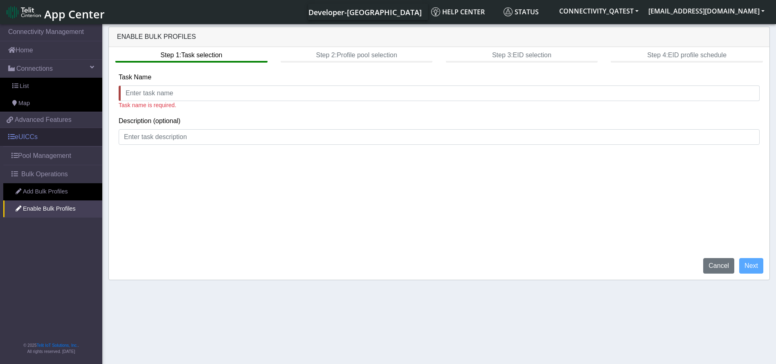
click at [47, 138] on link "eUICCs" at bounding box center [51, 137] width 102 height 18
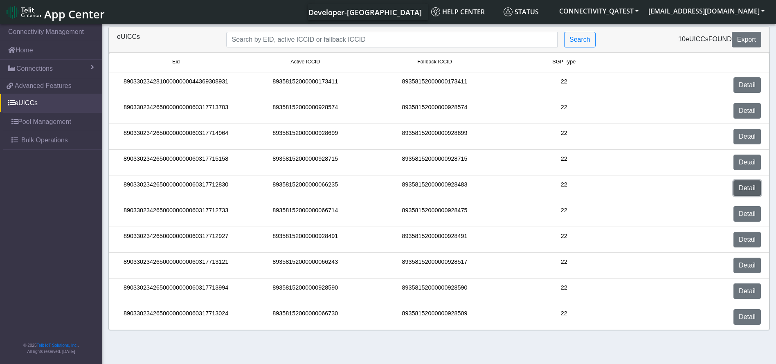
click at [752, 183] on link "Detail" at bounding box center [747, 189] width 27 height 16
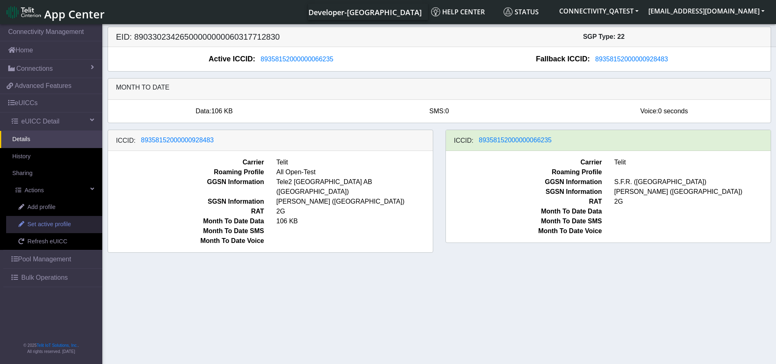
click at [47, 218] on link "Set active profile" at bounding box center [54, 224] width 96 height 17
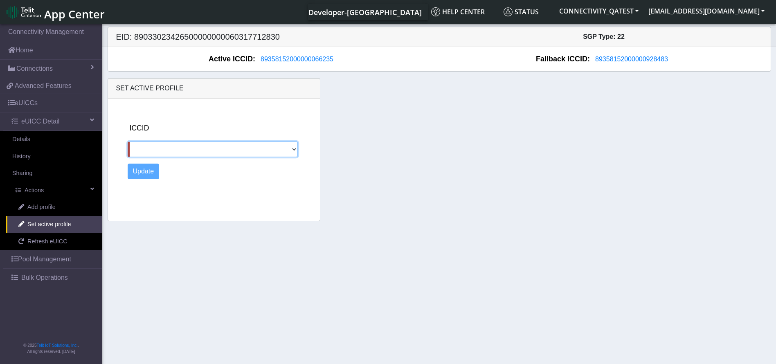
click at [167, 150] on select "89358152000000928483" at bounding box center [213, 150] width 170 height 16
select select "89358152000000928483"
click at [128, 142] on select "89358152000000928483" at bounding box center [213, 150] width 170 height 16
click at [147, 174] on button "Update" at bounding box center [144, 172] width 32 height 16
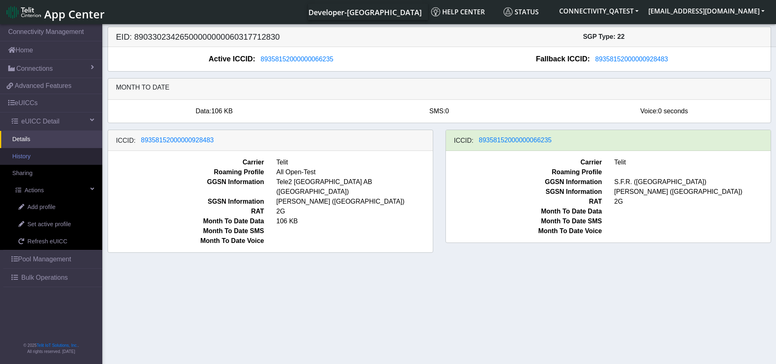
click at [45, 155] on link "History" at bounding box center [51, 156] width 102 height 17
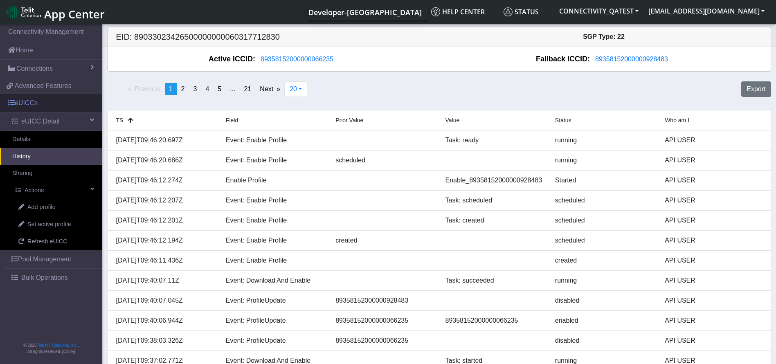
click at [41, 103] on link "eUICCs" at bounding box center [51, 103] width 102 height 18
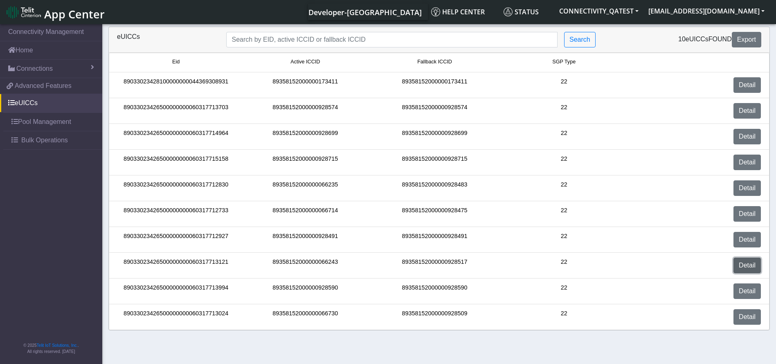
click at [746, 263] on link "Detail" at bounding box center [747, 266] width 27 height 16
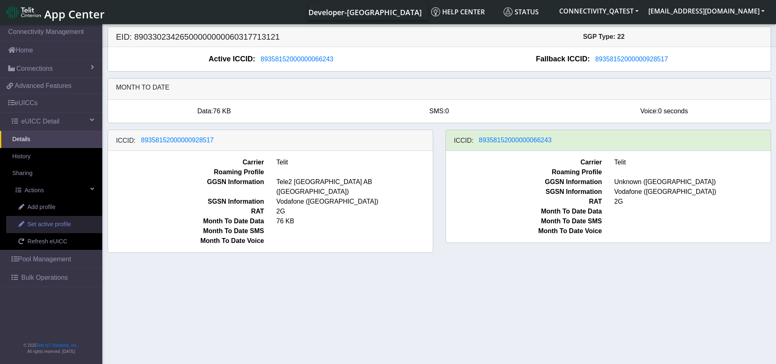
click at [50, 226] on span "Set active profile" at bounding box center [48, 224] width 43 height 9
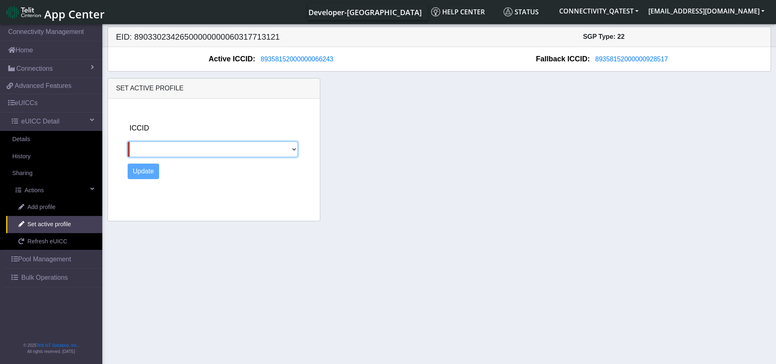
click at [193, 146] on select "89358152000000928517" at bounding box center [213, 150] width 170 height 16
select select "89358152000000928517"
click at [128, 142] on select "89358152000000928517" at bounding box center [213, 150] width 170 height 16
click at [145, 169] on button "Update" at bounding box center [144, 172] width 32 height 16
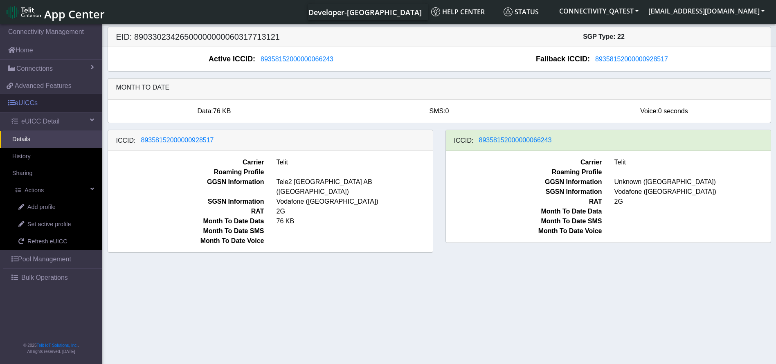
click at [36, 103] on link "eUICCs" at bounding box center [51, 103] width 102 height 18
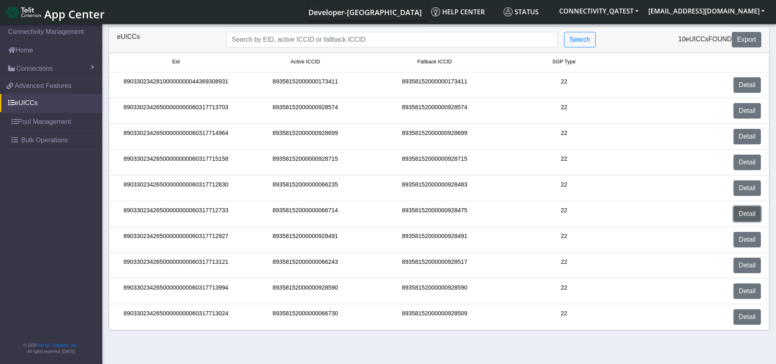
click at [743, 217] on link "Detail" at bounding box center [747, 214] width 27 height 16
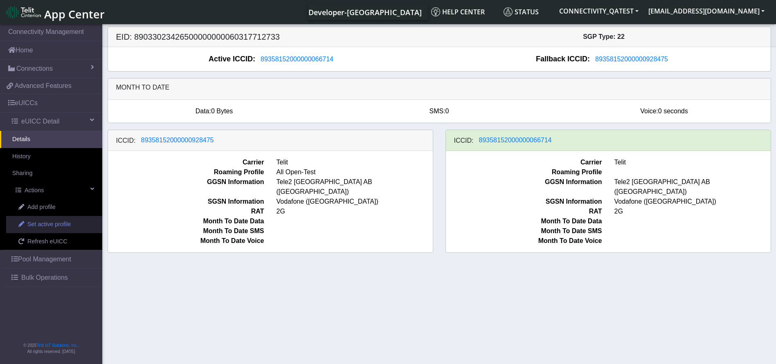
click at [41, 221] on span "Set active profile" at bounding box center [48, 224] width 43 height 9
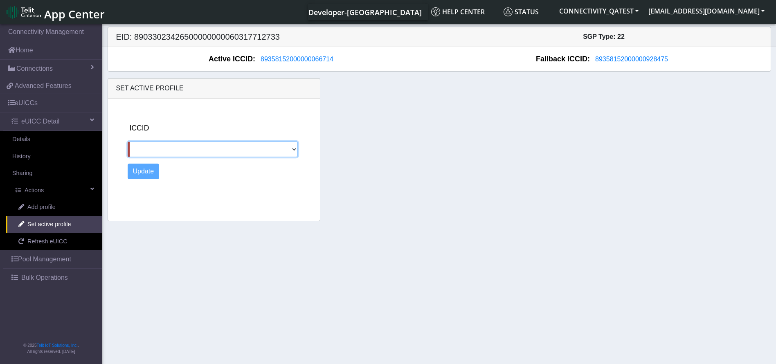
click at [167, 155] on select "89358152000000928475" at bounding box center [213, 150] width 170 height 16
select select "89358152000000928475"
click at [128, 142] on select "89358152000000928475" at bounding box center [213, 150] width 170 height 16
click at [152, 172] on button "Update" at bounding box center [144, 172] width 32 height 16
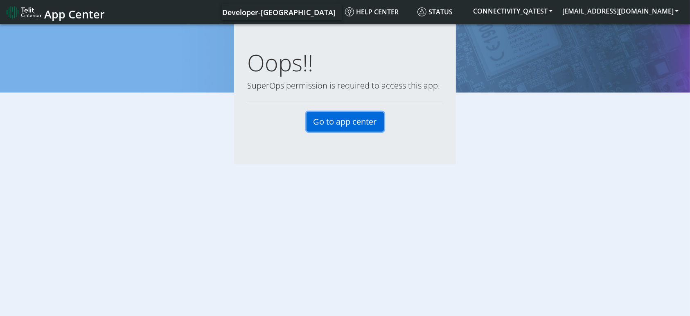
click at [345, 115] on link "Go to app center" at bounding box center [345, 122] width 77 height 20
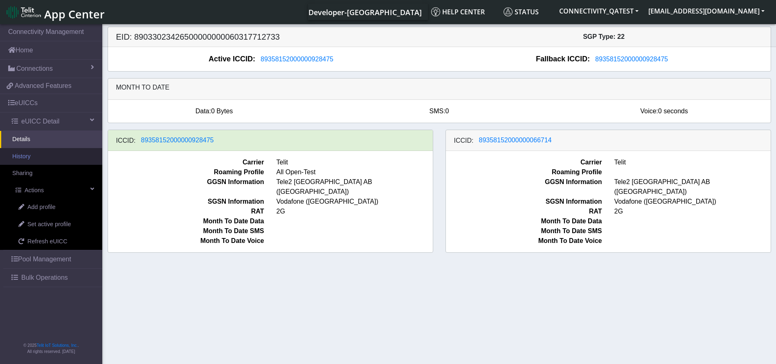
click at [49, 161] on link "History" at bounding box center [51, 156] width 102 height 17
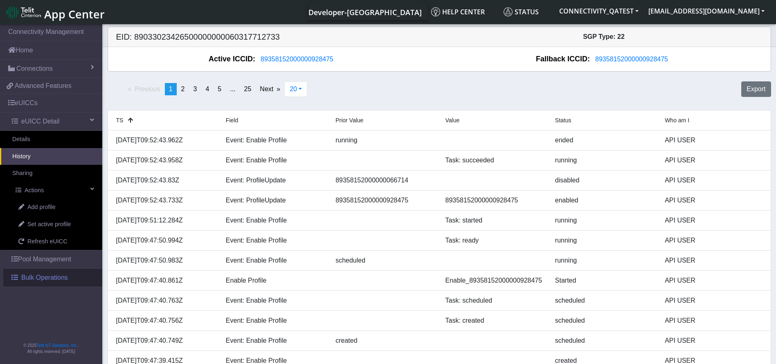
click at [69, 276] on link "Bulk Operations" at bounding box center [52, 278] width 99 height 18
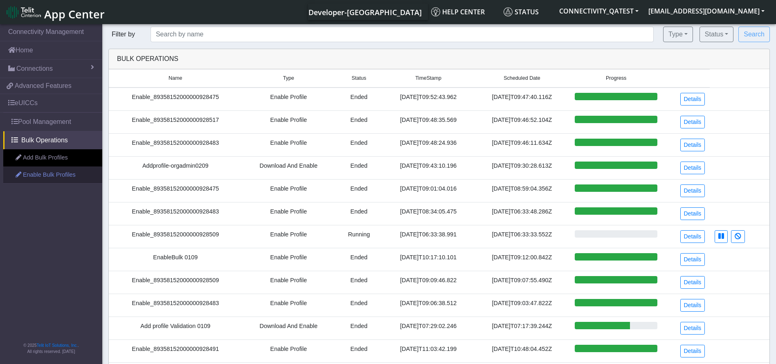
click at [55, 174] on link "Enable Bulk Profiles" at bounding box center [52, 175] width 99 height 17
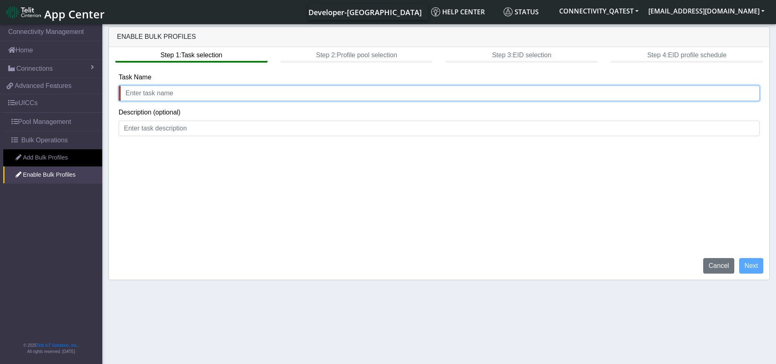
click at [215, 95] on input "text" at bounding box center [439, 94] width 641 height 16
type input "Enable bulk profiles 0209"
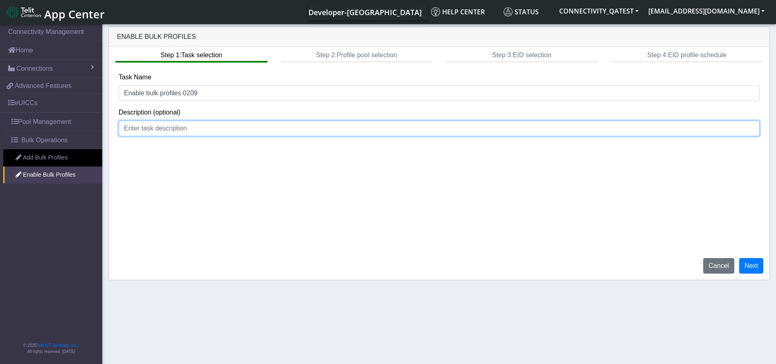
click at [210, 127] on input at bounding box center [439, 129] width 641 height 16
type input "org admin user login"
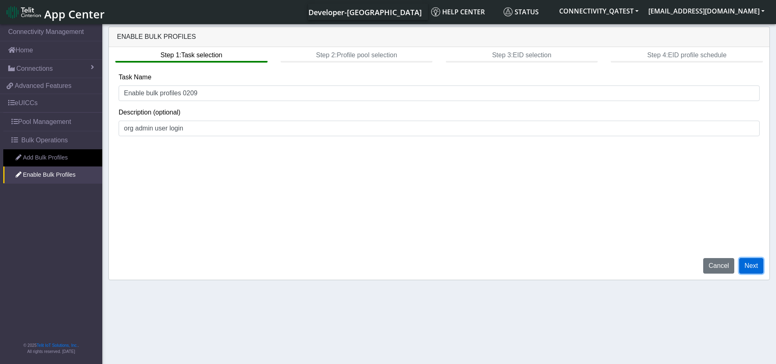
click at [748, 264] on button "Next" at bounding box center [752, 266] width 24 height 16
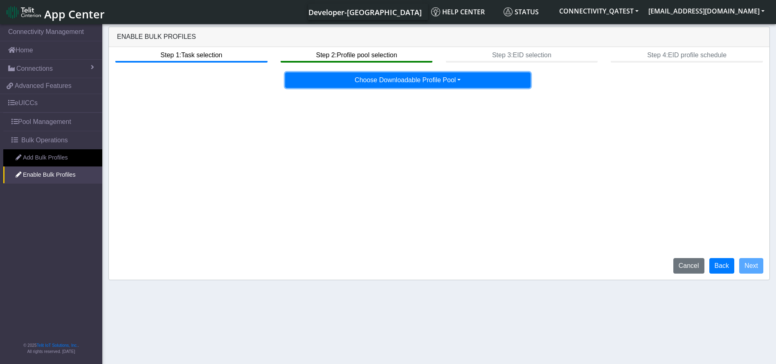
click at [409, 75] on button "Choose Downloadable Profile Pool" at bounding box center [408, 80] width 246 height 16
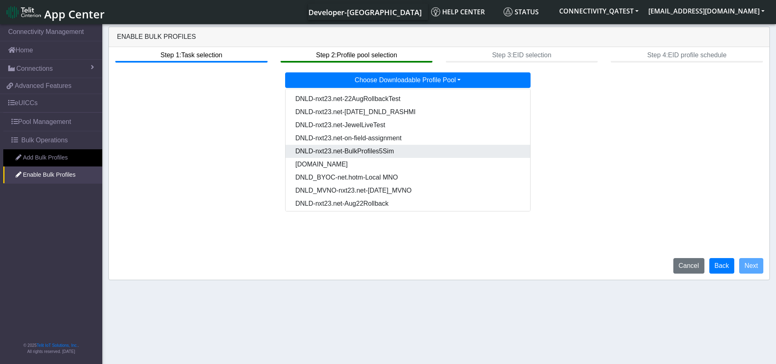
click at [392, 147] on Pool8c8c7d1b-f140-47d7-ba31-50d48655a96a-dropdown "DNLD-nxt23.net-BulkProfiles5Sim" at bounding box center [408, 151] width 245 height 13
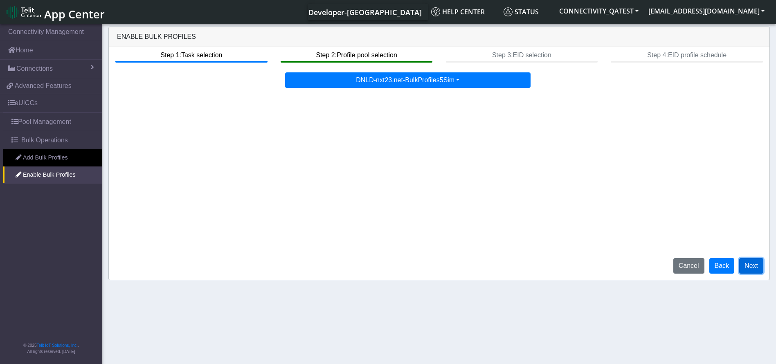
click at [756, 264] on button "Next" at bounding box center [752, 266] width 24 height 16
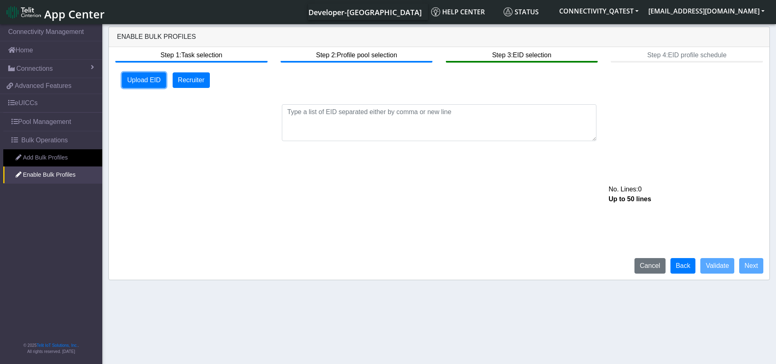
click at [126, 78] on button "Upload EID" at bounding box center [144, 80] width 44 height 16
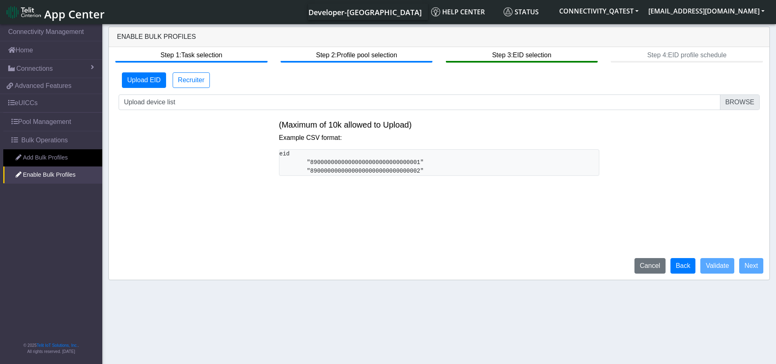
click at [373, 91] on div "Upload EID Recruiter No. Lines: 0 Up to 50 lines Upload device list" at bounding box center [439, 91] width 641 height 38
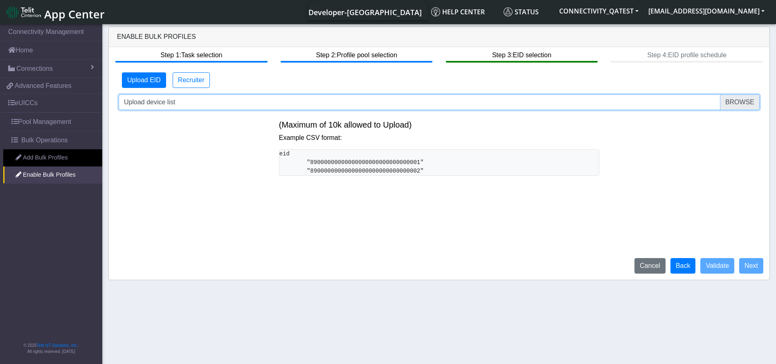
click at [373, 101] on input "Upload device list" at bounding box center [439, 103] width 641 height 16
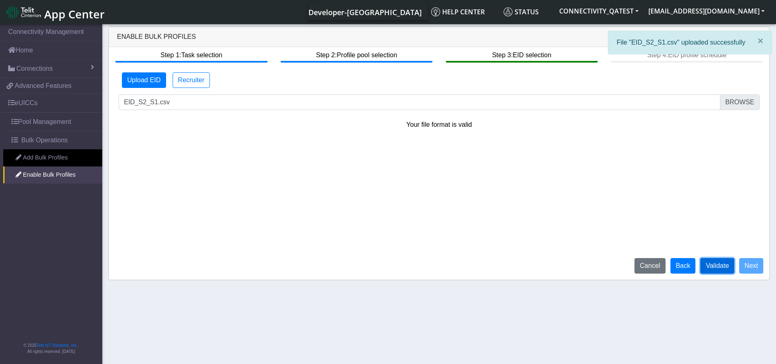
click at [717, 267] on button "Validate" at bounding box center [718, 266] width 34 height 16
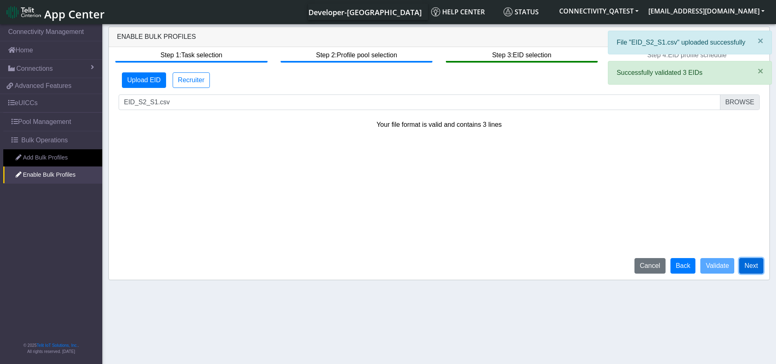
click at [747, 266] on button "Next" at bounding box center [752, 266] width 24 height 16
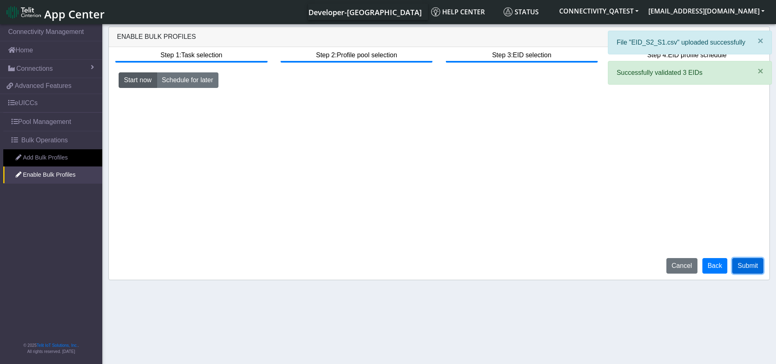
click at [746, 266] on button "Submit" at bounding box center [748, 266] width 31 height 16
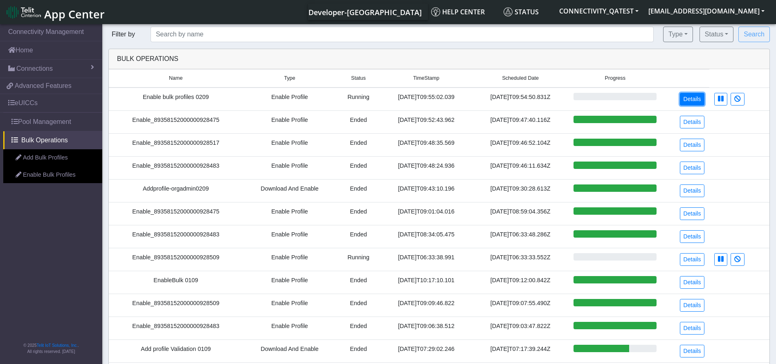
click at [684, 93] on link "Details" at bounding box center [692, 99] width 25 height 13
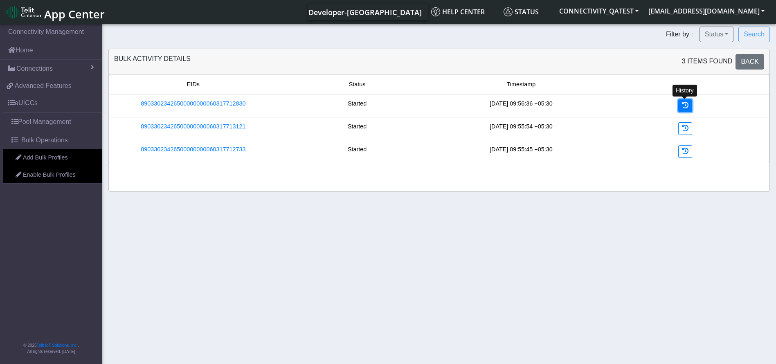
click at [684, 105] on icon at bounding box center [685, 105] width 7 height 7
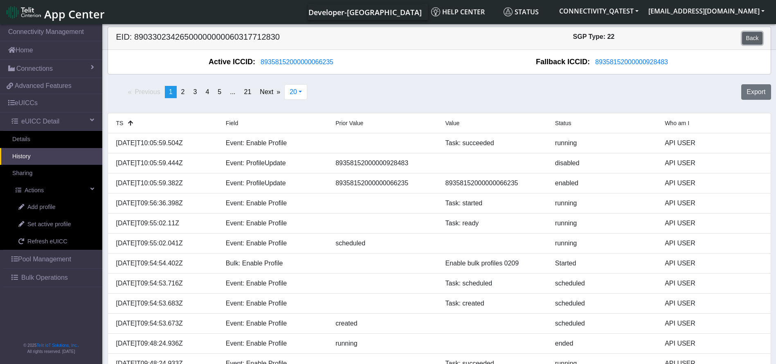
click at [758, 36] on link "Back" at bounding box center [753, 38] width 20 height 13
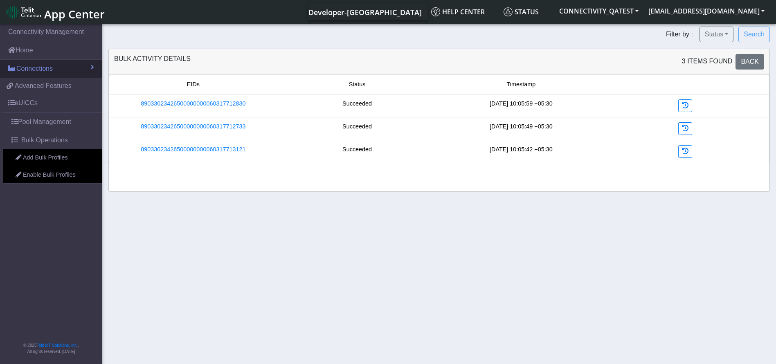
click at [53, 70] on link "Connections" at bounding box center [51, 69] width 102 height 18
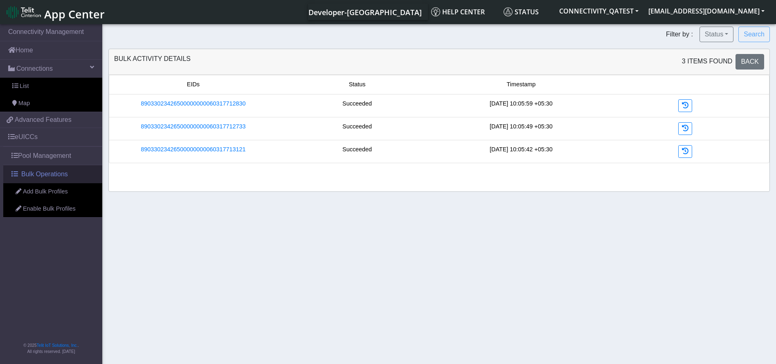
click at [51, 165] on link "Bulk Operations" at bounding box center [52, 174] width 99 height 18
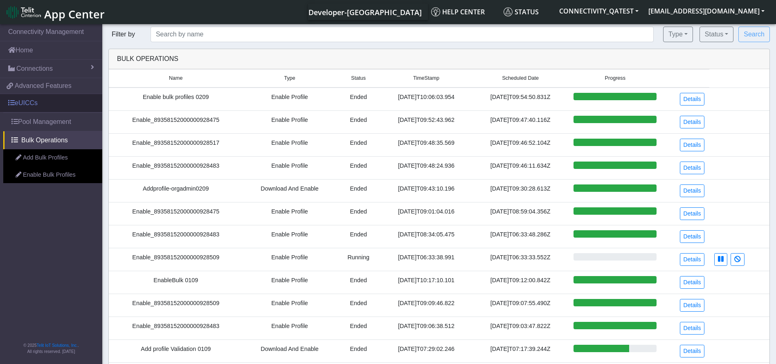
click at [34, 102] on link "eUICCs" at bounding box center [51, 103] width 102 height 18
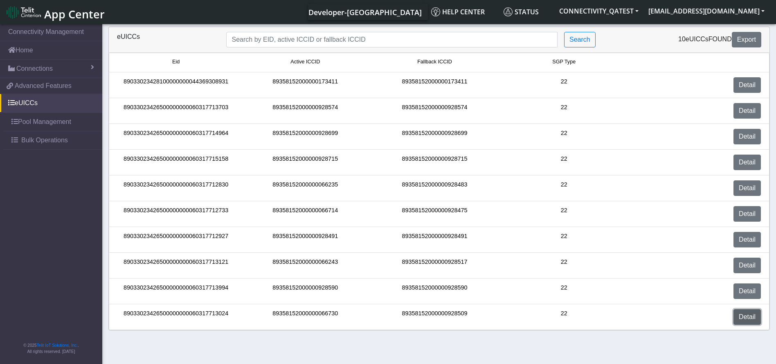
click at [757, 312] on link "Detail" at bounding box center [747, 317] width 27 height 16
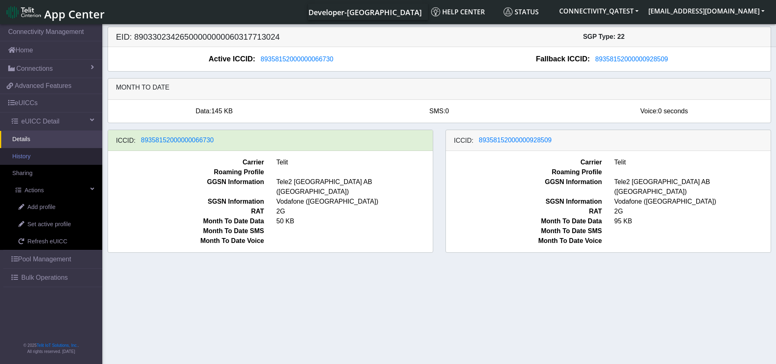
click at [21, 157] on link "History" at bounding box center [51, 156] width 102 height 17
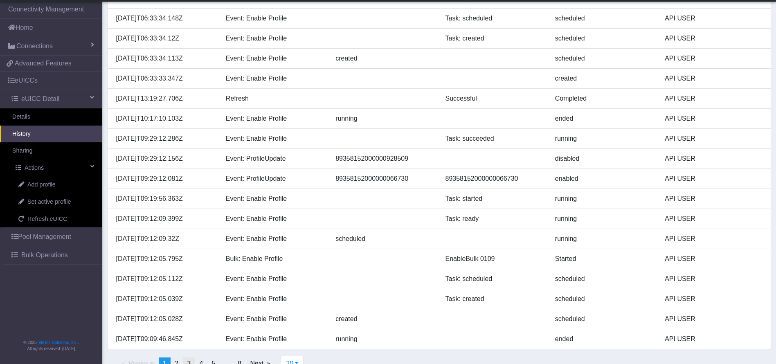
scroll to position [177, 0]
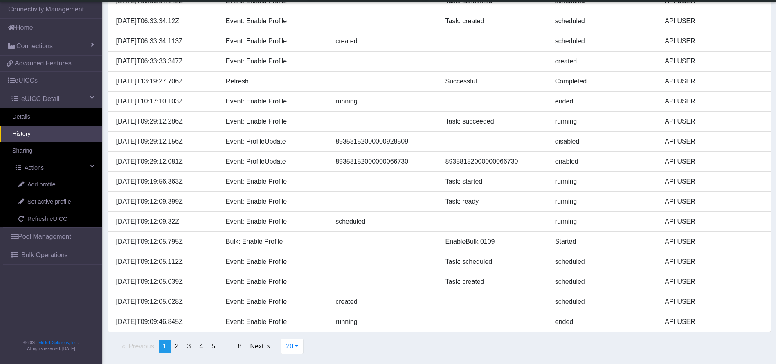
click at [307, 348] on div "20 20 50 100 500" at bounding box center [292, 350] width 35 height 22
click at [302, 349] on button "20" at bounding box center [292, 347] width 23 height 16
click at [302, 331] on button "500" at bounding box center [313, 327] width 65 height 13
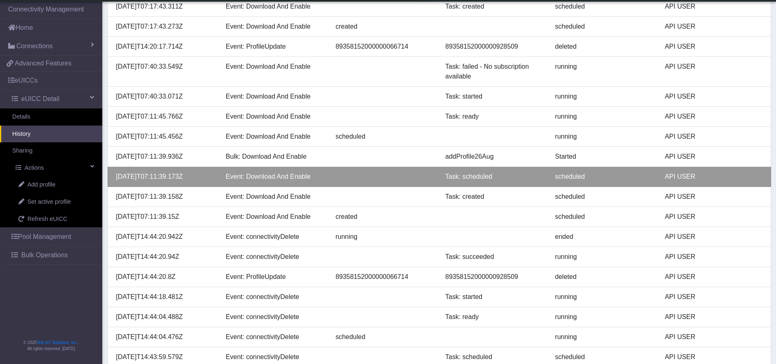
scroll to position [116, 0]
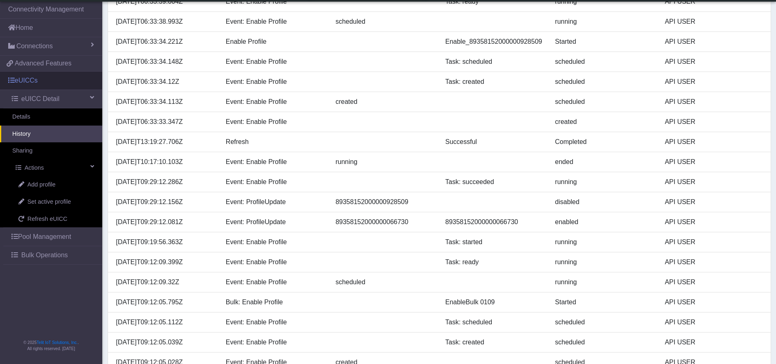
click at [45, 79] on link "eUICCs" at bounding box center [51, 81] width 102 height 18
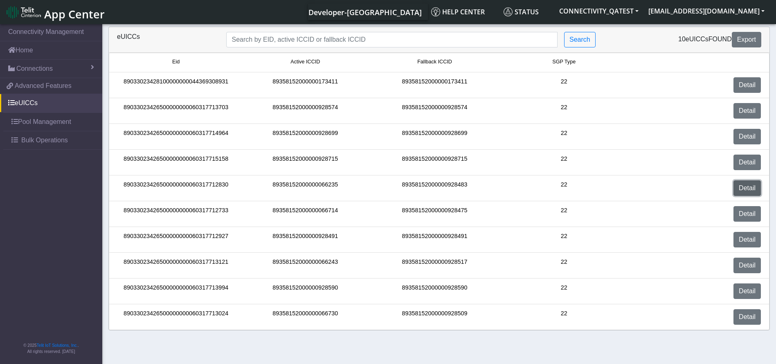
click at [738, 183] on link "Detail" at bounding box center [747, 189] width 27 height 16
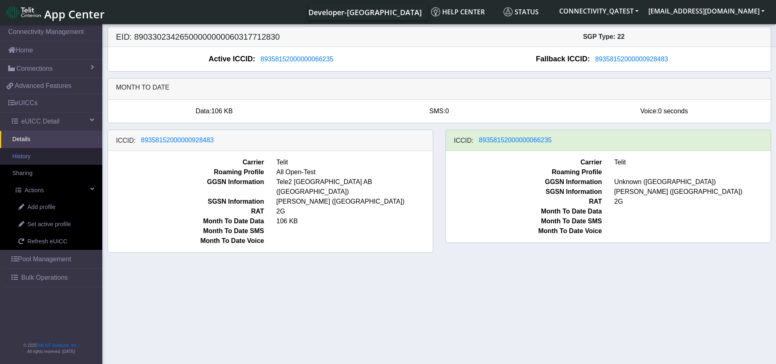
click at [39, 160] on link "History" at bounding box center [51, 156] width 102 height 17
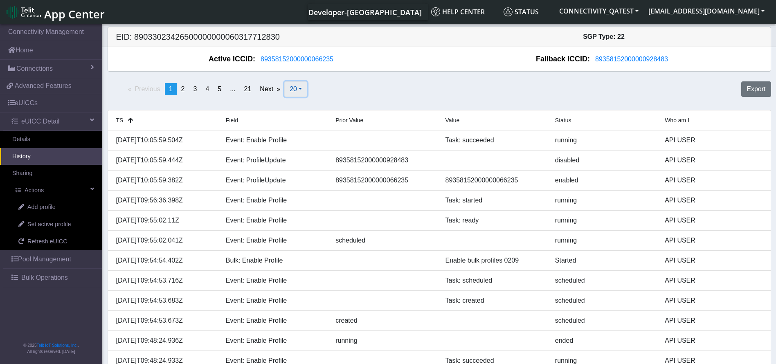
click at [300, 85] on button "20" at bounding box center [295, 89] width 23 height 16
click at [304, 146] on button "500" at bounding box center [317, 147] width 65 height 13
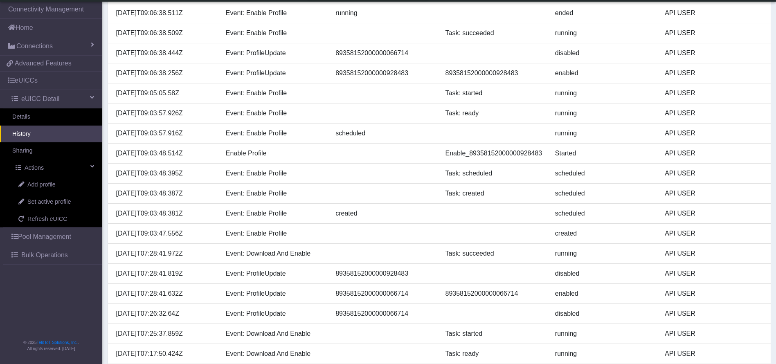
scroll to position [1430, 0]
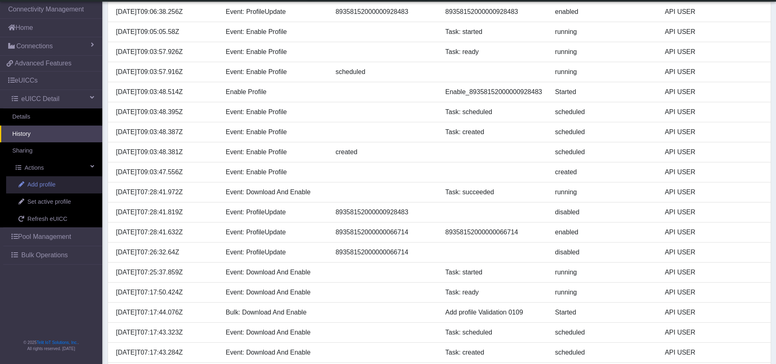
drag, startPoint x: 192, startPoint y: 193, endPoint x: 99, endPoint y: 193, distance: 93.3
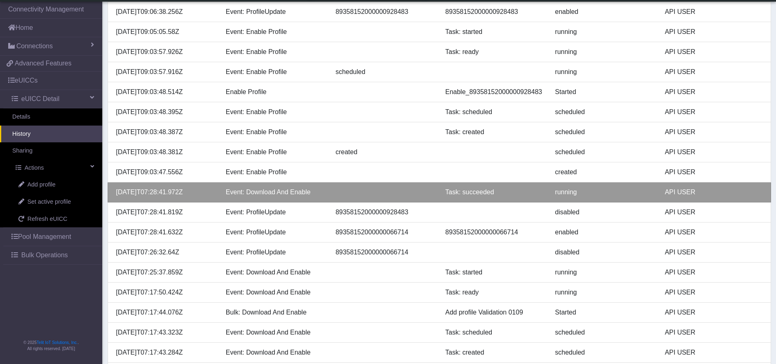
click at [162, 194] on div "2025-09-01T07:28:41.972Z" at bounding box center [165, 192] width 110 height 10
drag, startPoint x: 197, startPoint y: 193, endPoint x: 116, endPoint y: 193, distance: 80.6
click at [116, 193] on div "2025-09-01T07:28:41.972Z" at bounding box center [165, 192] width 110 height 10
copy div "2025-09-01T07:28:41.972Z"
click at [163, 191] on div "2025-09-01T07:28:41.972Z" at bounding box center [165, 192] width 110 height 10
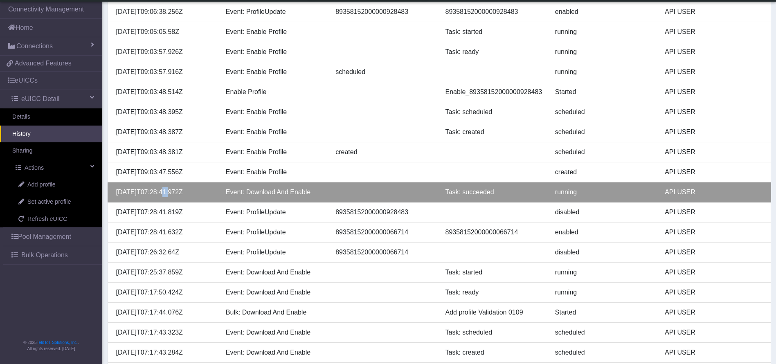
click at [163, 191] on div "2025-09-01T07:28:41.972Z" at bounding box center [165, 192] width 110 height 10
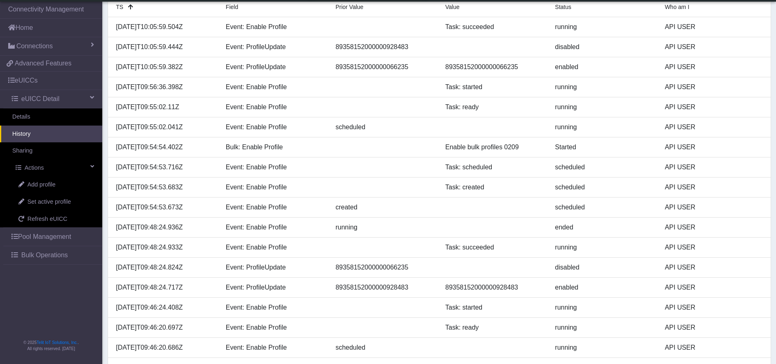
scroll to position [0, 0]
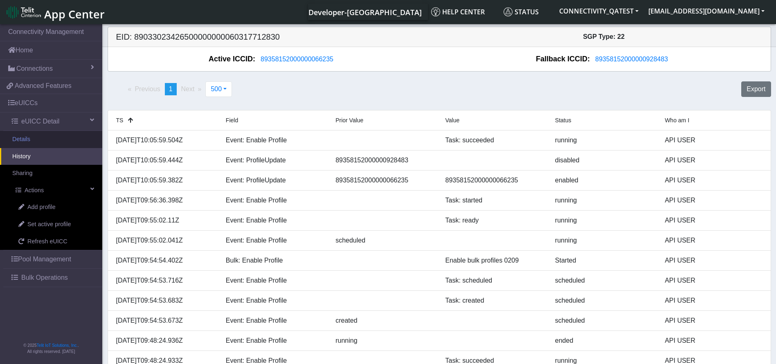
click at [34, 138] on link "Details" at bounding box center [51, 139] width 102 height 17
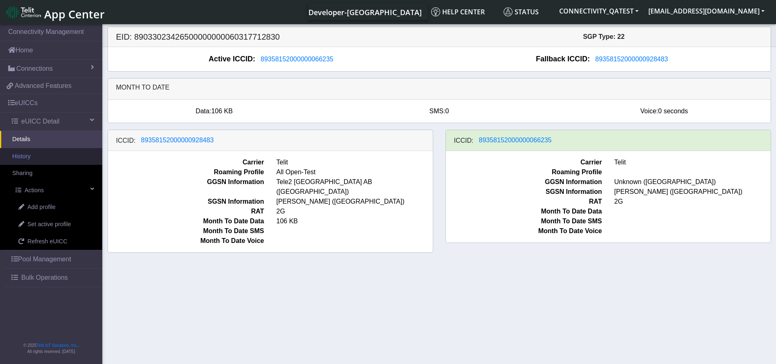
click at [38, 155] on link "History" at bounding box center [51, 156] width 102 height 17
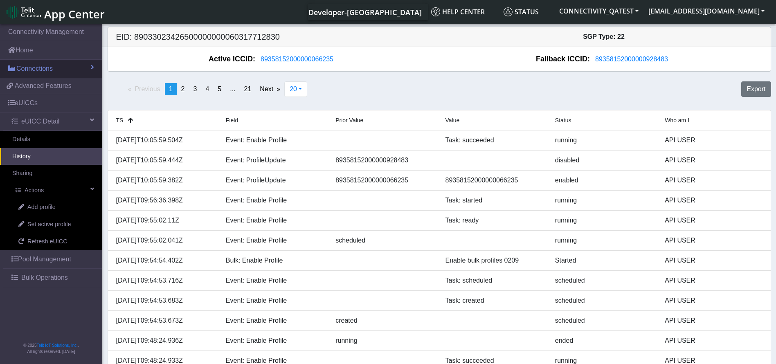
click at [41, 71] on span "Connections" at bounding box center [34, 69] width 36 height 10
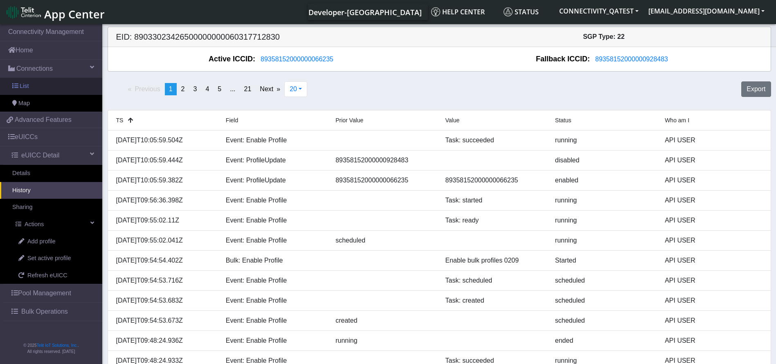
click at [52, 88] on link "List" at bounding box center [51, 86] width 102 height 17
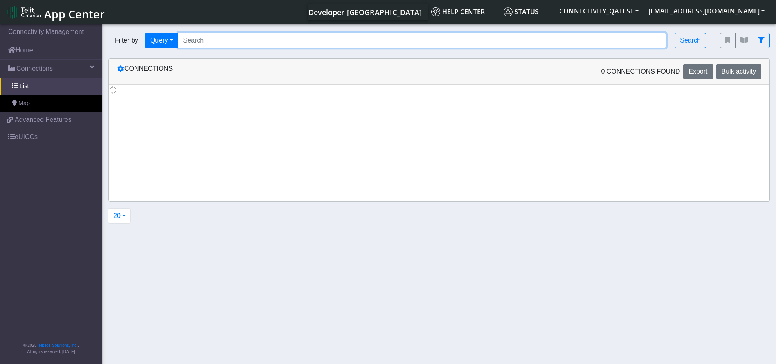
click at [253, 38] on input "Search..." at bounding box center [422, 41] width 489 height 16
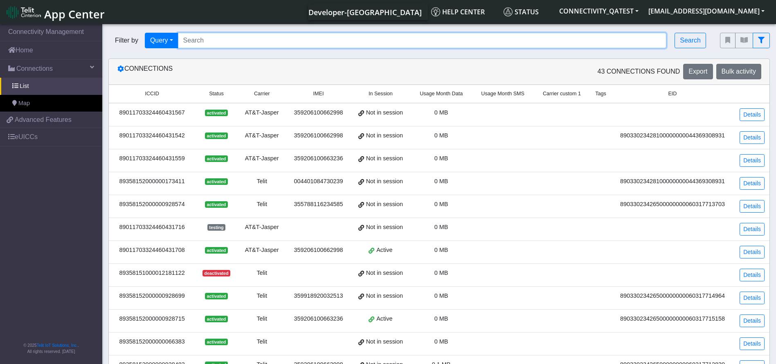
paste input "89358152000000066243"
type input "89358152000000066243"
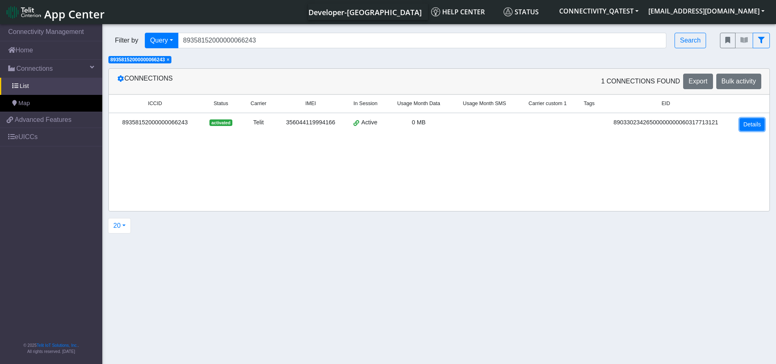
click at [751, 127] on link "Details" at bounding box center [752, 124] width 25 height 13
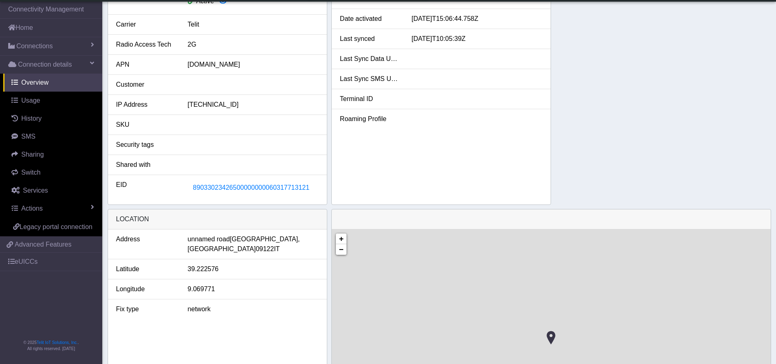
scroll to position [184, 0]
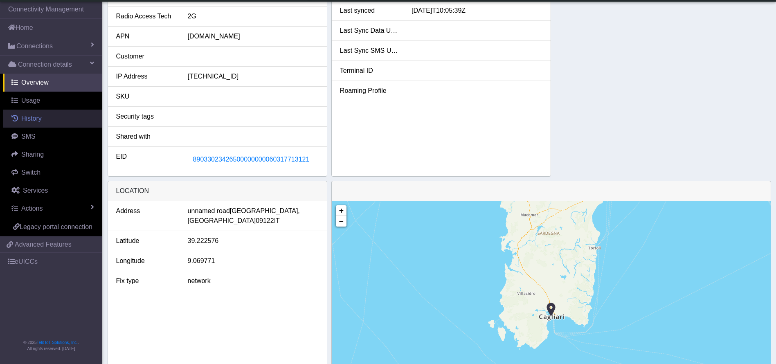
click at [34, 115] on span "History" at bounding box center [31, 118] width 20 height 7
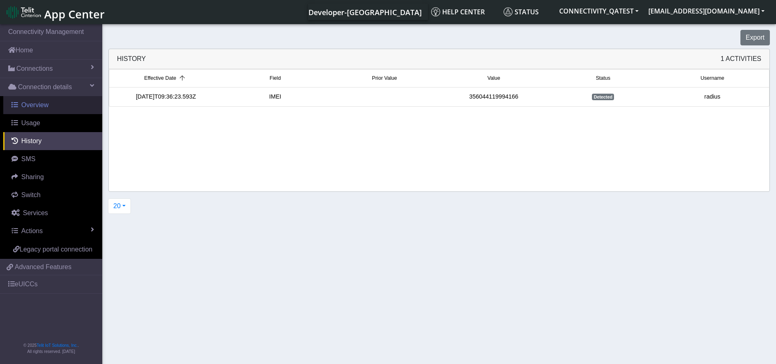
click at [47, 104] on span "Overview" at bounding box center [34, 105] width 27 height 7
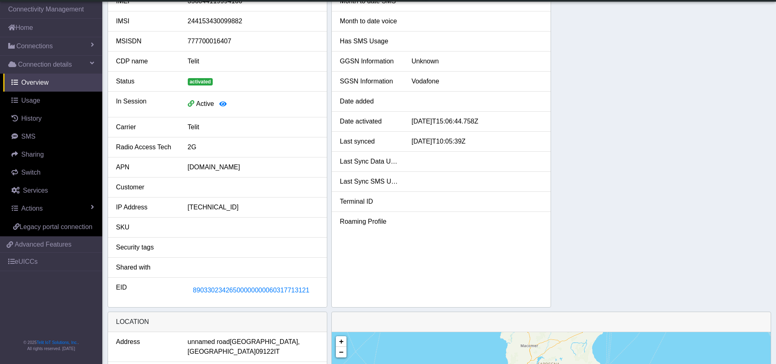
scroll to position [184, 0]
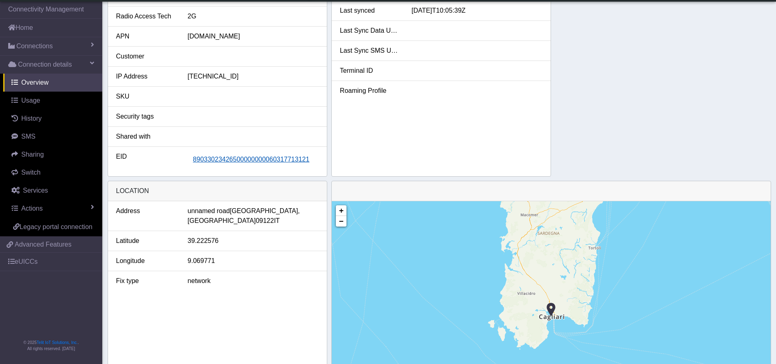
click at [272, 161] on span "89033023426500000000060317713121" at bounding box center [251, 159] width 117 height 7
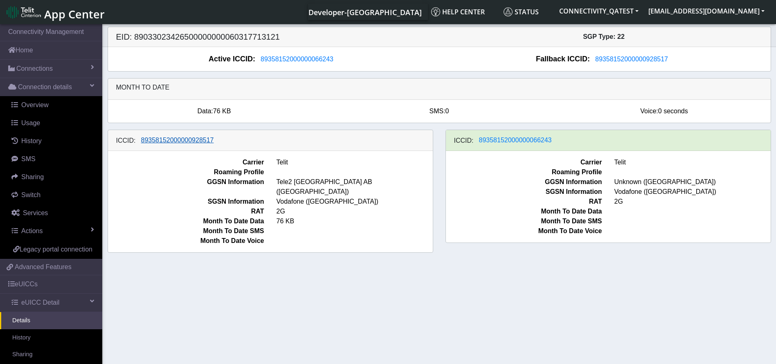
drag, startPoint x: 254, startPoint y: 144, endPoint x: 140, endPoint y: 141, distance: 114.2
click at [140, 141] on div "ICCID: 89358152000000928517" at bounding box center [270, 140] width 325 height 21
click at [141, 140] on span "89358152000000928517" at bounding box center [177, 140] width 73 height 7
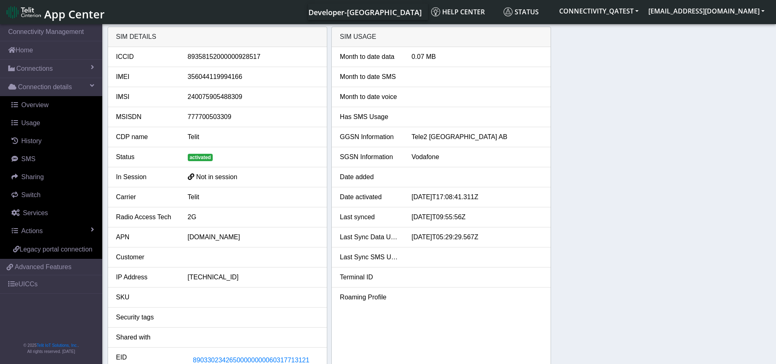
click at [229, 49] on li "ICCID 89358152000000928517" at bounding box center [217, 57] width 219 height 20
copy div "89358152000000928517"
click at [47, 231] on link "Actions" at bounding box center [52, 231] width 99 height 18
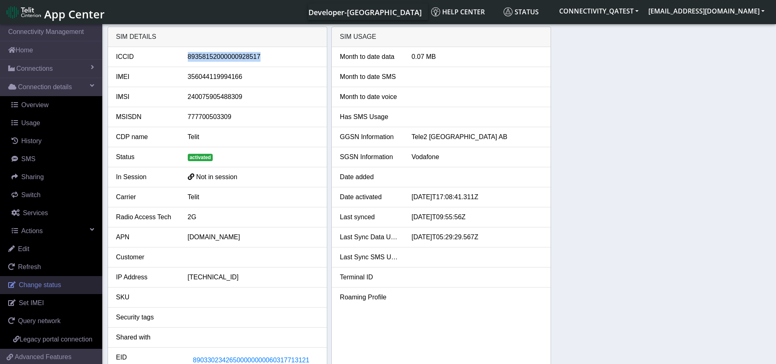
click at [32, 285] on span "Change status" at bounding box center [40, 285] width 42 height 7
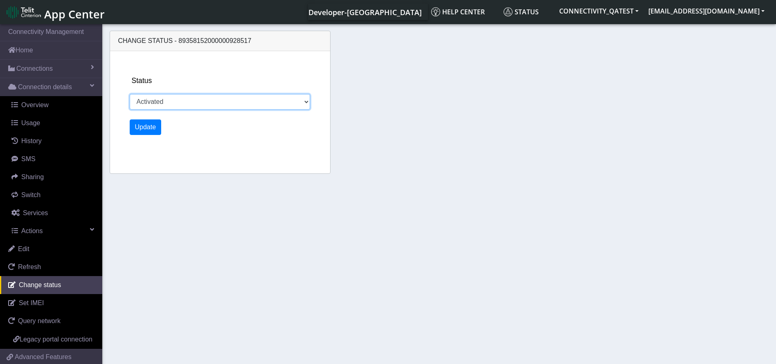
click at [232, 100] on select "Activated Deactivated Blocked" at bounding box center [220, 102] width 181 height 16
select select "blocked"
click at [130, 94] on select "Activated Deactivated Blocked" at bounding box center [220, 102] width 181 height 16
click at [145, 127] on button "Update" at bounding box center [146, 128] width 32 height 16
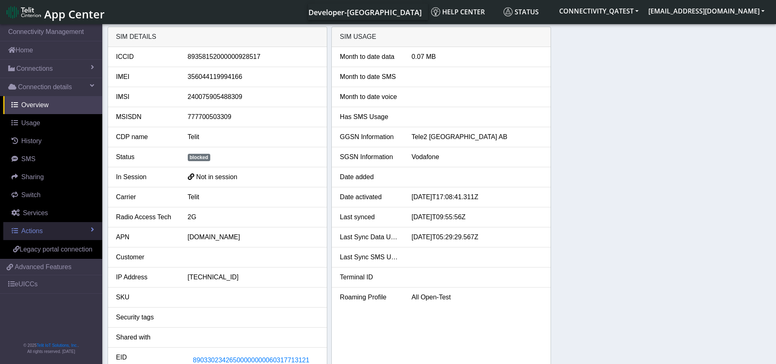
click at [37, 228] on span "Actions" at bounding box center [31, 231] width 21 height 7
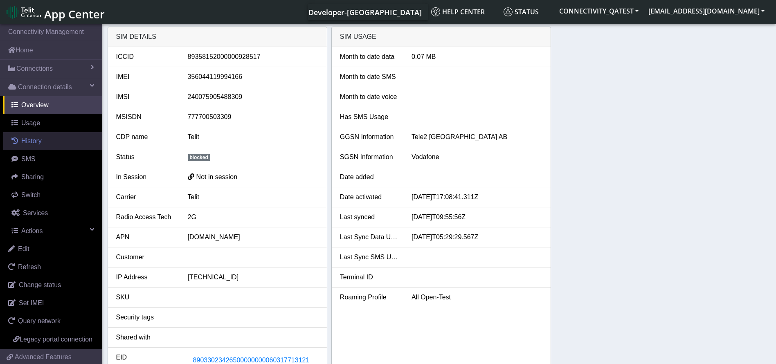
click at [33, 141] on span "History" at bounding box center [31, 141] width 20 height 7
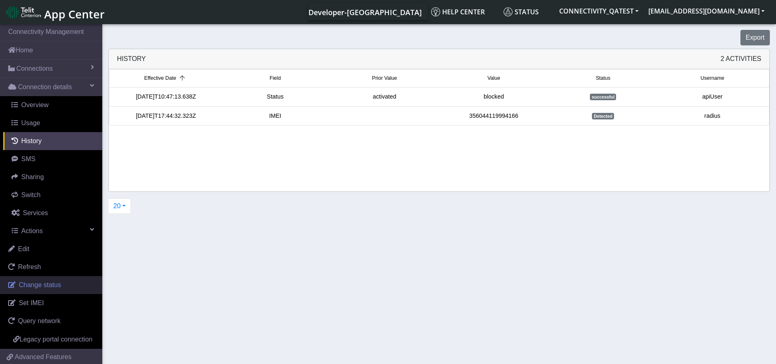
click at [44, 289] on link "Change status" at bounding box center [51, 285] width 102 height 18
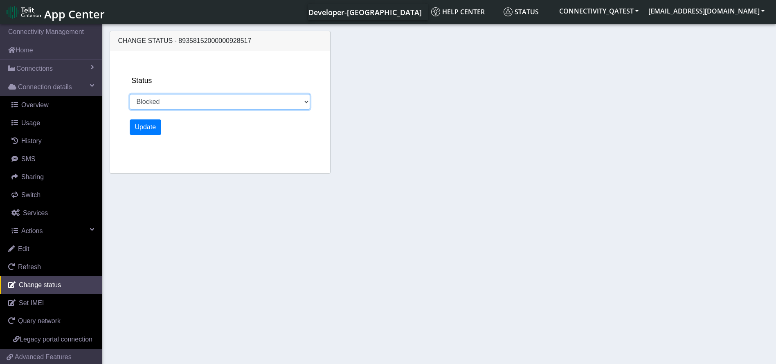
click at [223, 102] on select "Activated Deactivated Blocked" at bounding box center [220, 102] width 181 height 16
select select "activated"
click at [130, 94] on select "Activated Deactivated Blocked" at bounding box center [220, 102] width 181 height 16
click at [147, 129] on button "Update" at bounding box center [146, 128] width 32 height 16
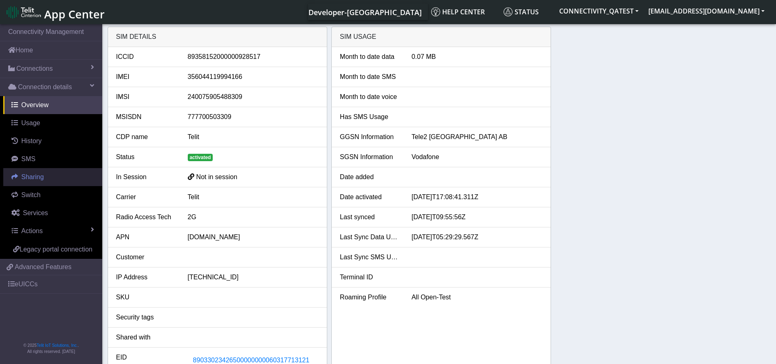
click at [31, 181] on span "Sharing" at bounding box center [32, 177] width 23 height 7
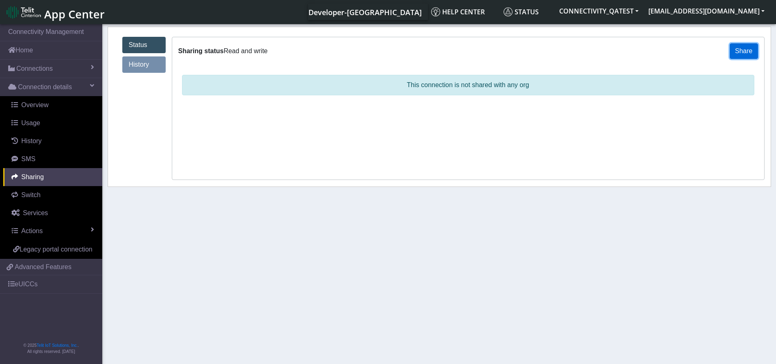
click at [741, 52] on button "Share" at bounding box center [744, 51] width 28 height 16
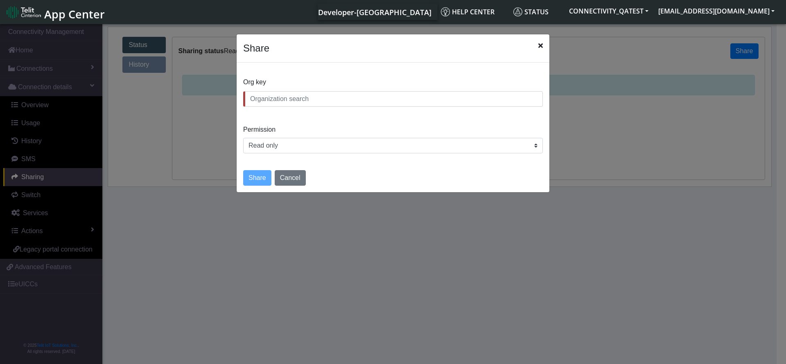
click at [306, 106] on input "text" at bounding box center [393, 99] width 300 height 16
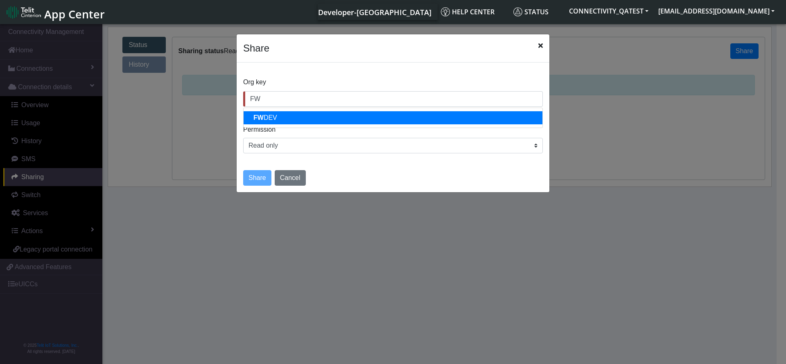
click at [287, 114] on button "FW DEV" at bounding box center [393, 117] width 299 height 13
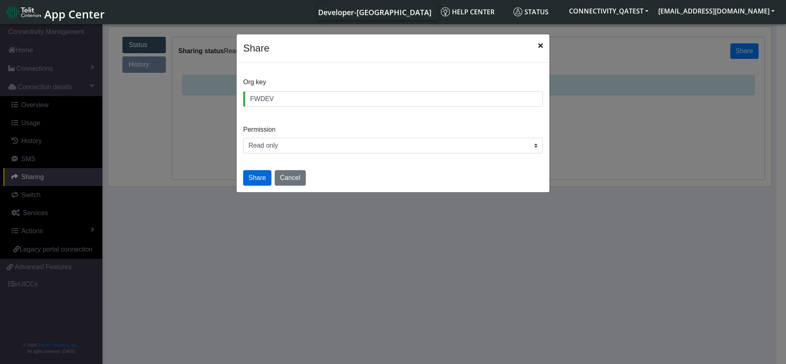
type input "FWDEV"
click at [250, 175] on button "Share" at bounding box center [257, 178] width 28 height 16
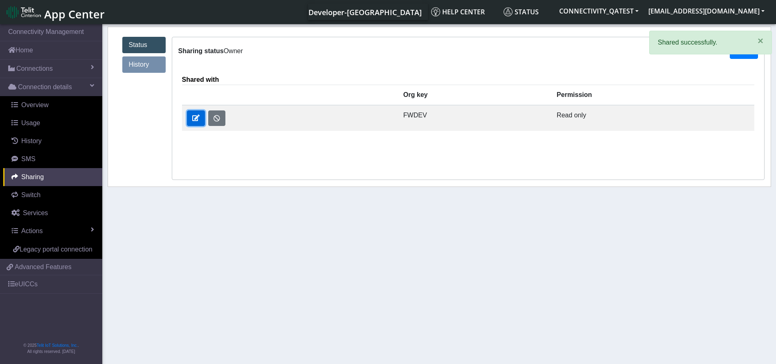
click at [193, 120] on span at bounding box center [195, 118] width 7 height 7
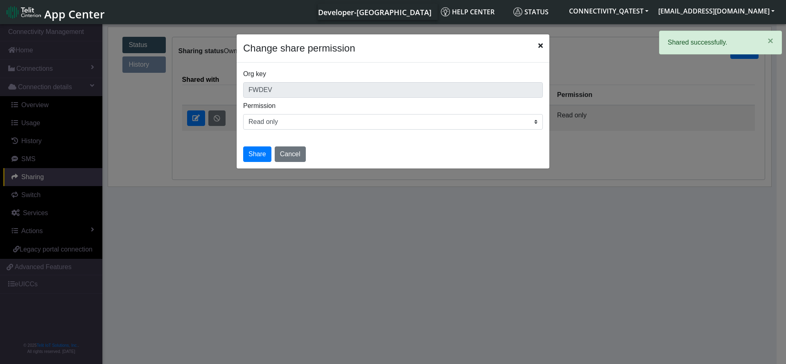
click at [329, 122] on select "Read only Read and write" at bounding box center [393, 122] width 300 height 16
select select "rw"
click at [243, 114] on select "Read only Read and write" at bounding box center [393, 122] width 300 height 16
click at [256, 150] on button "Share" at bounding box center [257, 155] width 28 height 16
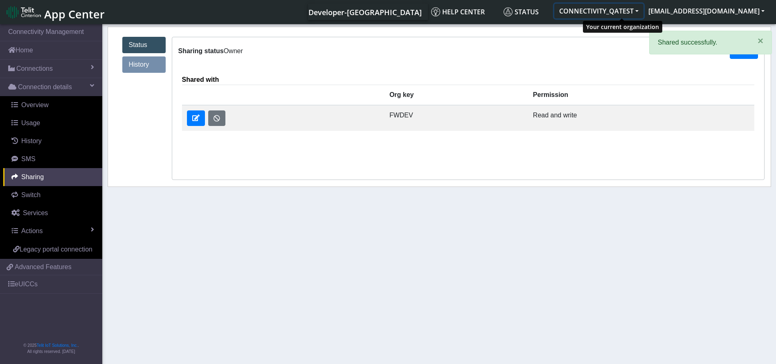
click at [628, 11] on button "CONNECTIVITY_QATEST" at bounding box center [599, 11] width 89 height 15
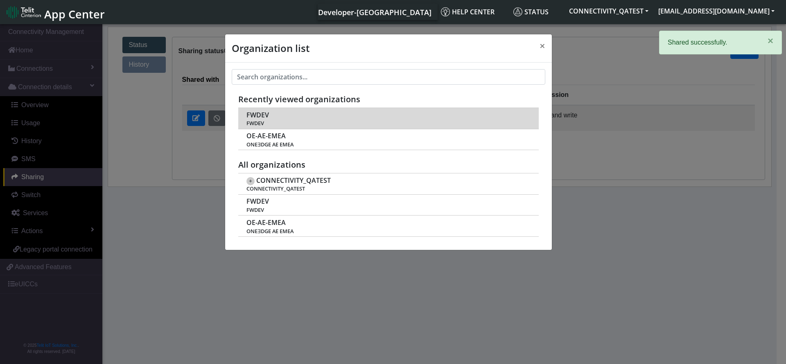
click at [263, 116] on span "FWDEV" at bounding box center [257, 115] width 23 height 8
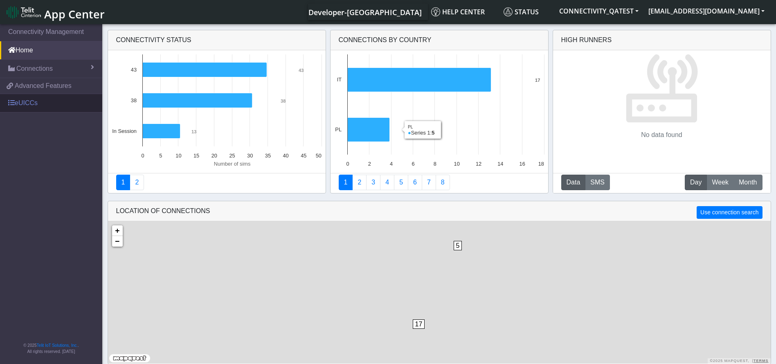
click at [37, 102] on link "eUICCs" at bounding box center [51, 103] width 102 height 18
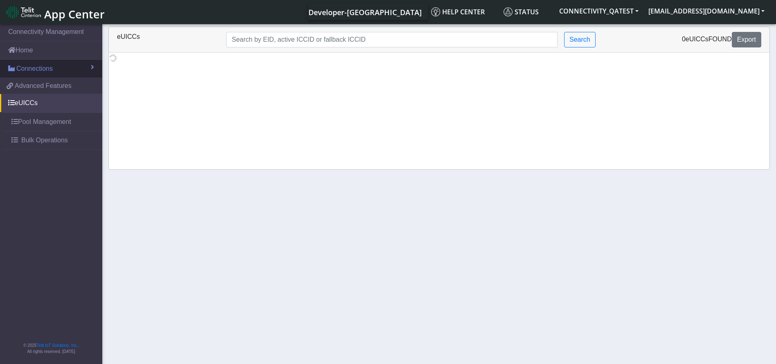
click at [49, 71] on span "Connections" at bounding box center [34, 69] width 36 height 10
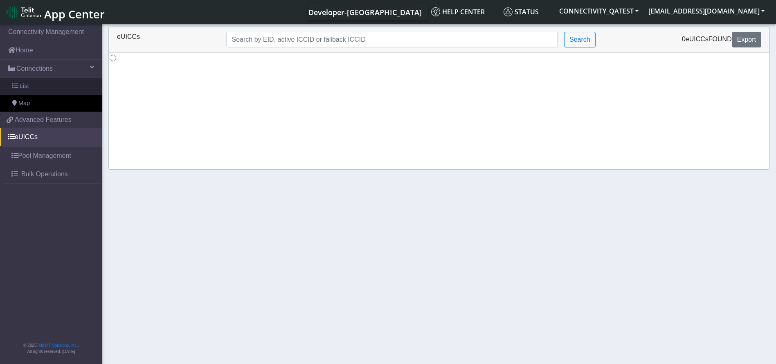
click at [36, 88] on link "List" at bounding box center [51, 86] width 102 height 17
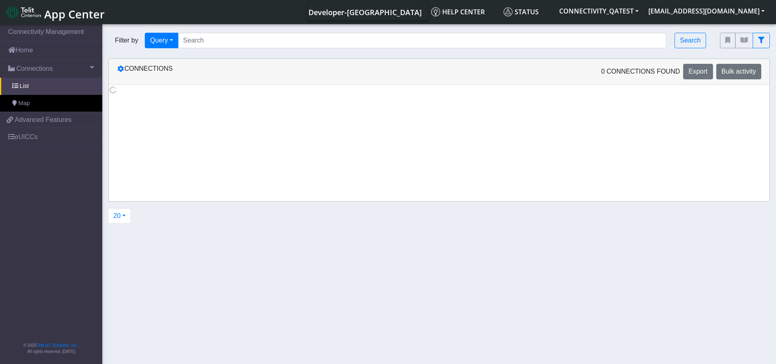
click at [270, 49] on div "Filter by Query Query In Session Not connected Country Operator Search" at bounding box center [408, 41] width 612 height 28
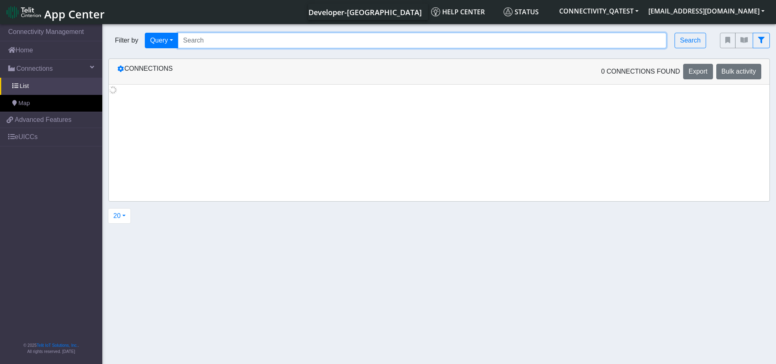
click at [260, 41] on input "Search..." at bounding box center [422, 41] width 489 height 16
paste input "89358152000000928517"
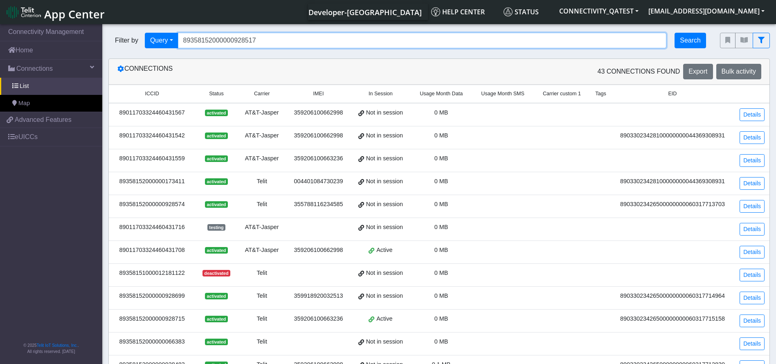
type input "89358152000000928517"
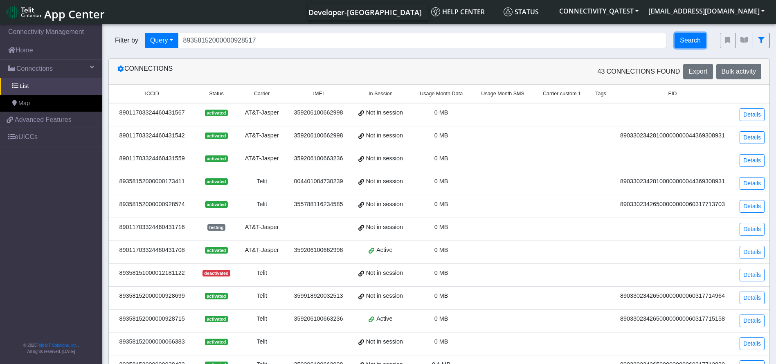
click at [685, 35] on button "Search" at bounding box center [691, 41] width 32 height 16
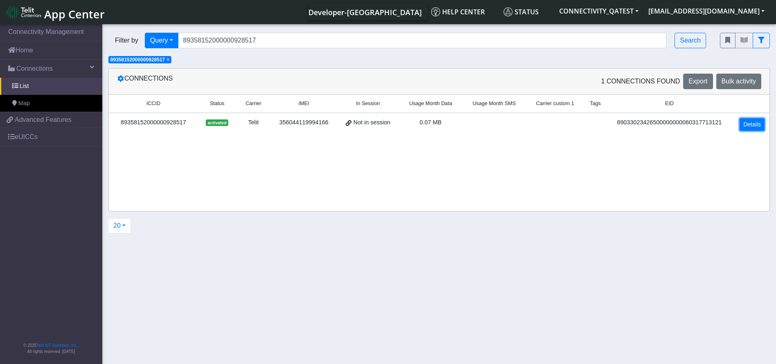
click at [757, 124] on link "Details" at bounding box center [752, 124] width 25 height 13
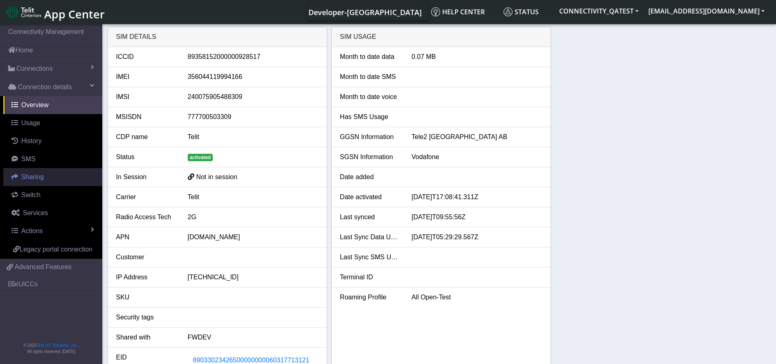
click at [46, 176] on link "Sharing" at bounding box center [52, 177] width 99 height 18
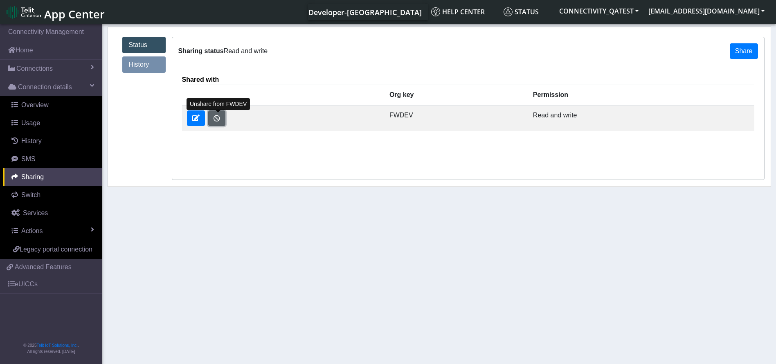
click at [217, 116] on button "button" at bounding box center [216, 119] width 17 height 16
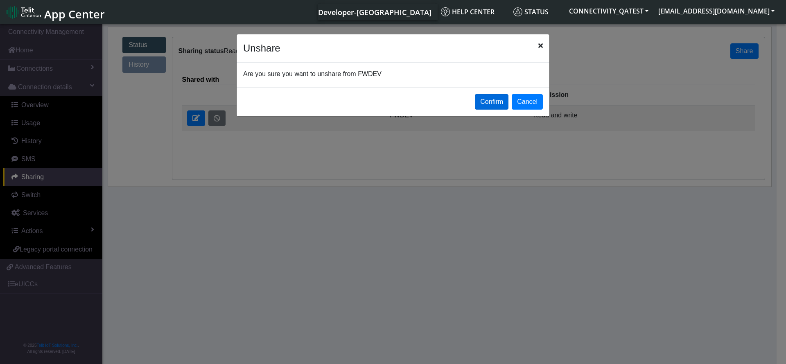
click at [484, 99] on button "Confirm" at bounding box center [492, 102] width 34 height 16
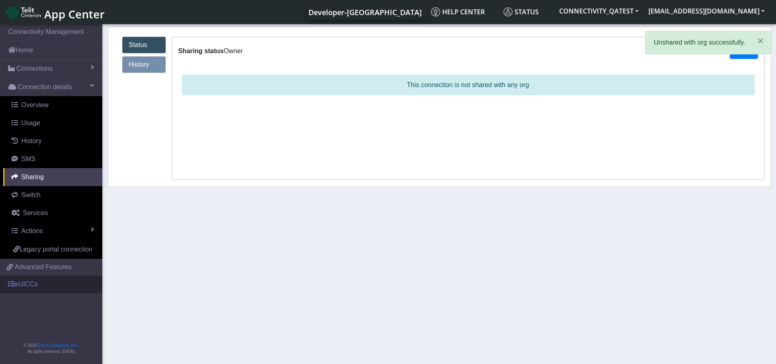
click at [34, 287] on link "eUICCs" at bounding box center [51, 284] width 102 height 18
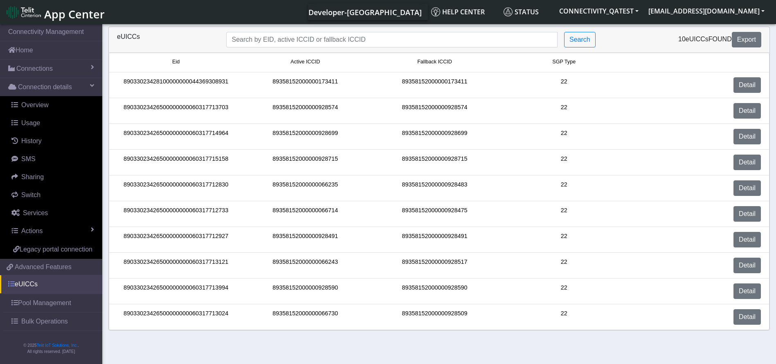
click at [39, 289] on link "eUICCs" at bounding box center [51, 284] width 102 height 18
click at [747, 236] on link "Detail" at bounding box center [747, 240] width 27 height 16
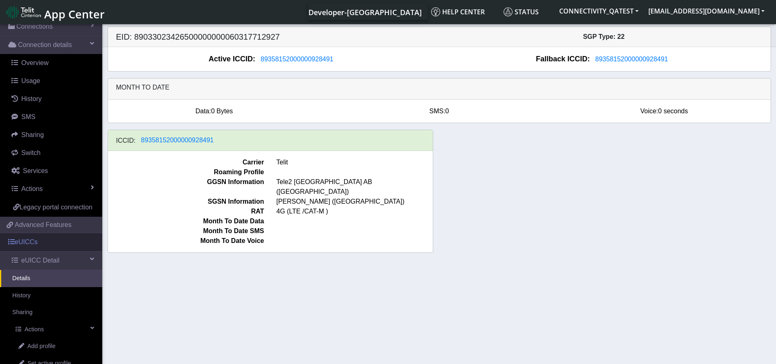
scroll to position [61, 0]
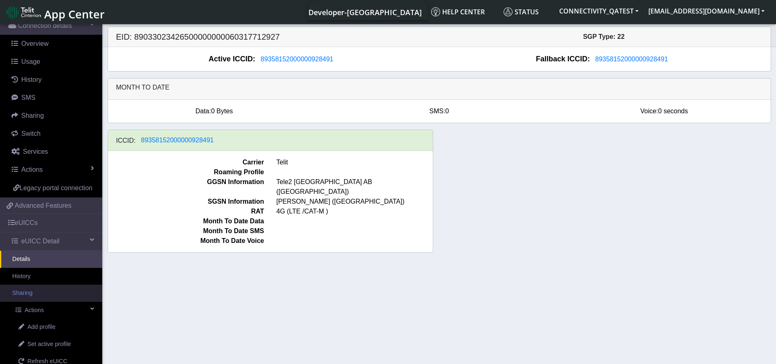
click at [39, 302] on link "Sharing" at bounding box center [51, 293] width 102 height 17
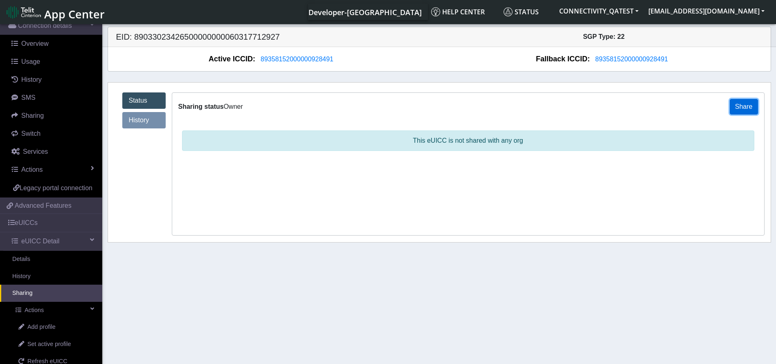
click at [753, 103] on button "Share" at bounding box center [744, 107] width 28 height 16
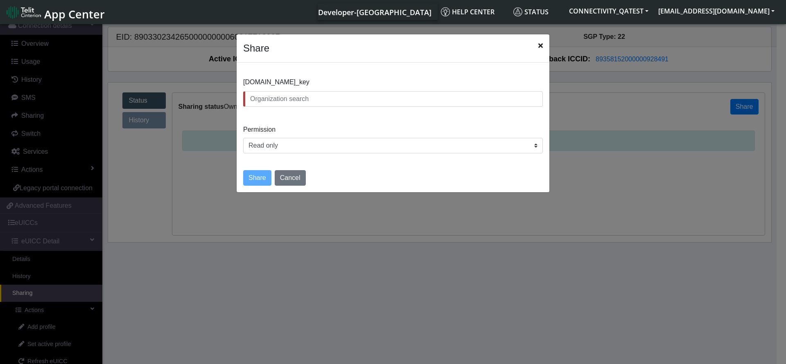
click at [296, 103] on input "text" at bounding box center [393, 99] width 300 height 16
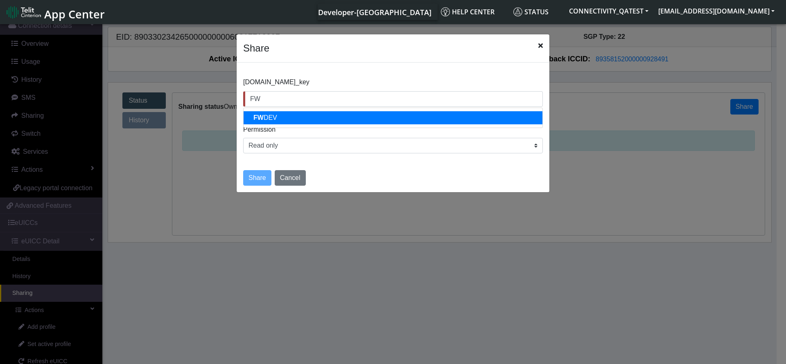
click at [268, 114] on ngb-highlight "FW DEV" at bounding box center [265, 117] width 24 height 7
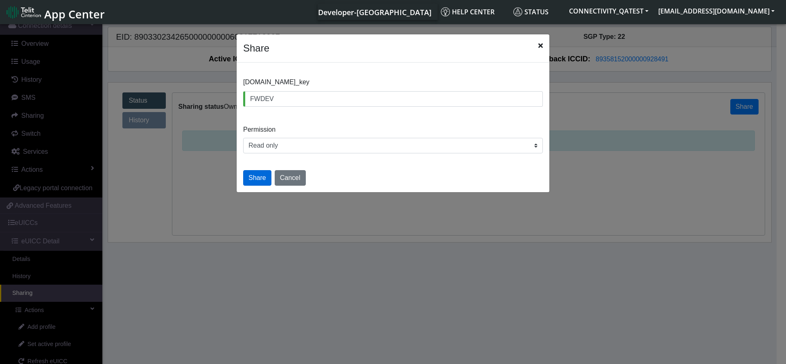
type input "FWDEV"
click at [257, 176] on button "Share" at bounding box center [257, 178] width 28 height 16
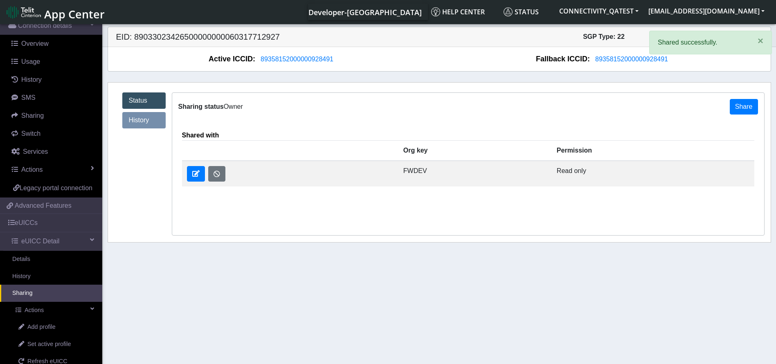
click at [143, 119] on link "History" at bounding box center [143, 120] width 43 height 16
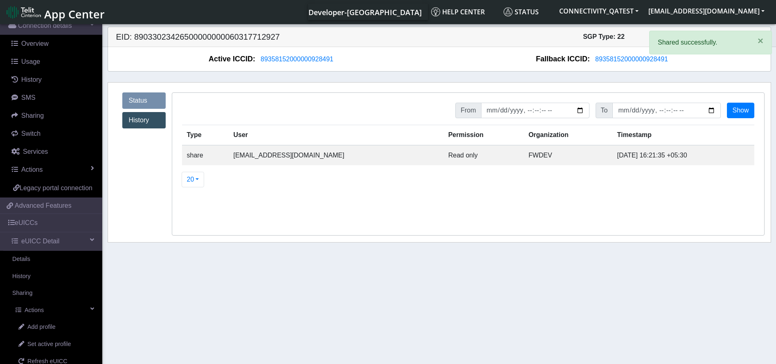
click at [129, 95] on link "Status" at bounding box center [143, 101] width 43 height 16
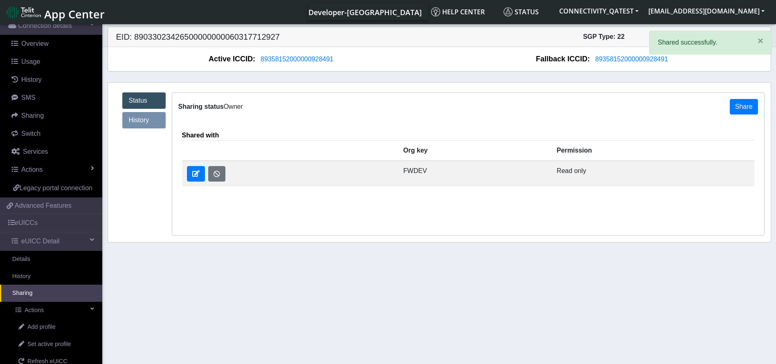
click at [139, 120] on link "History" at bounding box center [143, 120] width 43 height 16
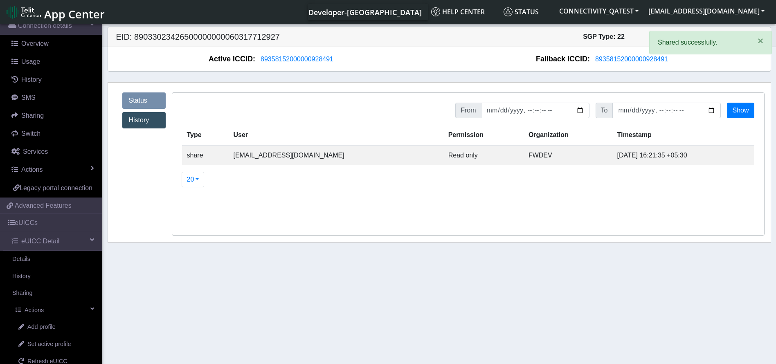
click at [141, 106] on link "Status" at bounding box center [143, 101] width 43 height 16
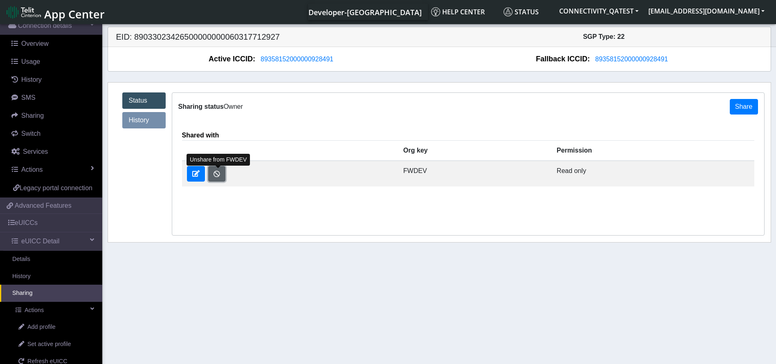
click at [218, 176] on button "button" at bounding box center [216, 174] width 17 height 16
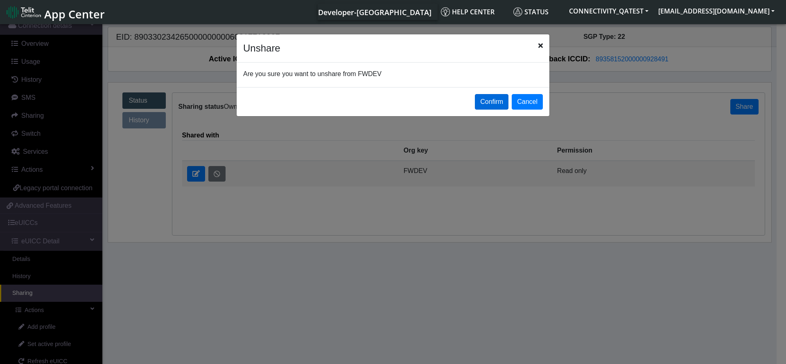
click at [502, 97] on button "Confirm" at bounding box center [492, 102] width 34 height 16
